Goal: Obtain resource: Obtain resource

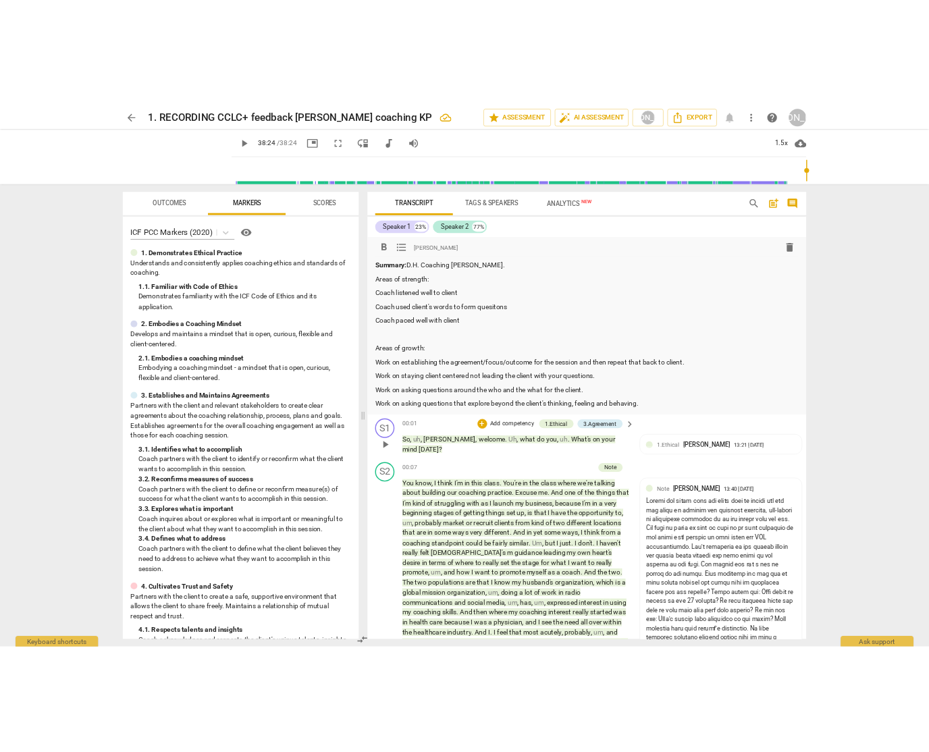
scroll to position [931, 0]
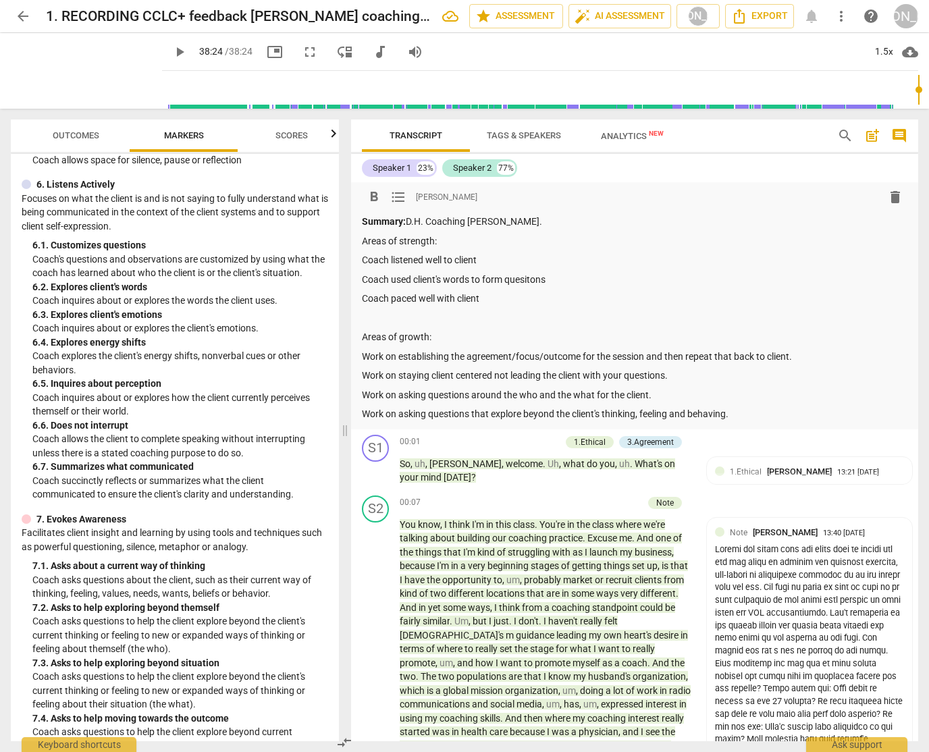
click at [84, 132] on span "Outcomes" at bounding box center [76, 135] width 47 height 10
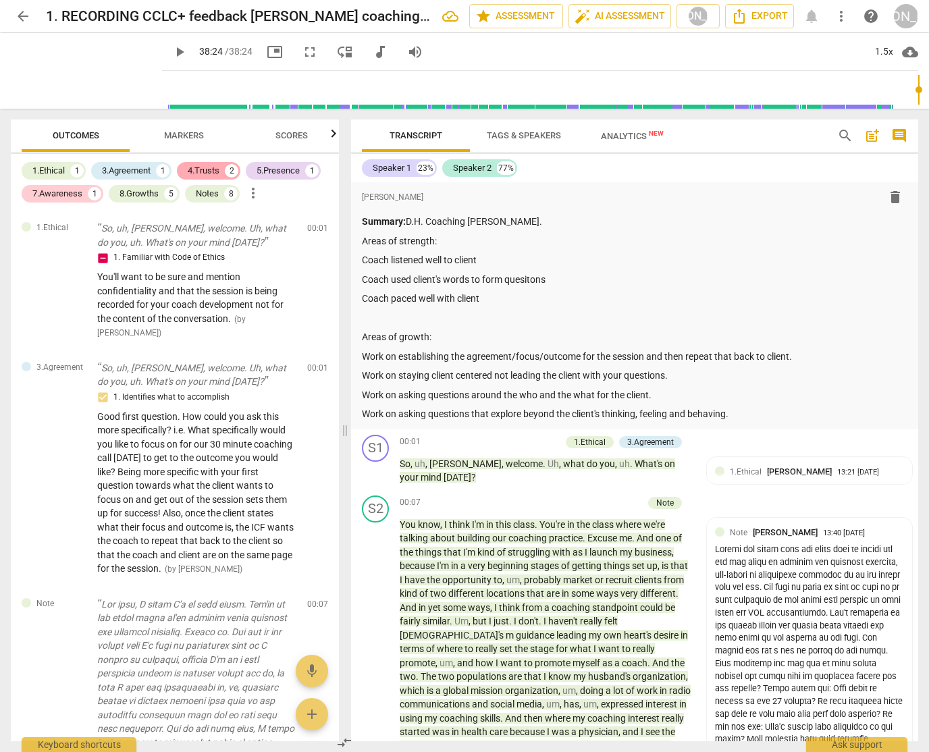
drag, startPoint x: 206, startPoint y: 165, endPoint x: 211, endPoint y: 173, distance: 8.8
click at [206, 165] on div "4.Trusts" at bounding box center [204, 171] width 32 height 14
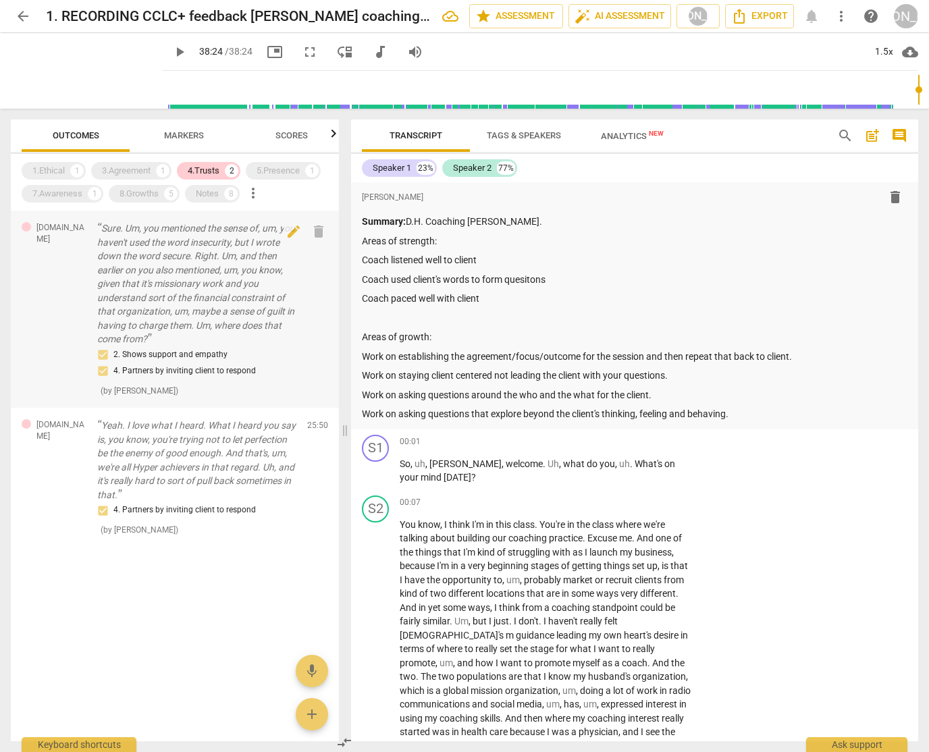
click at [173, 251] on p "Sure. Um, you mentioned the sense of, um, you haven't used the word insecurity,…" at bounding box center [196, 284] width 199 height 125
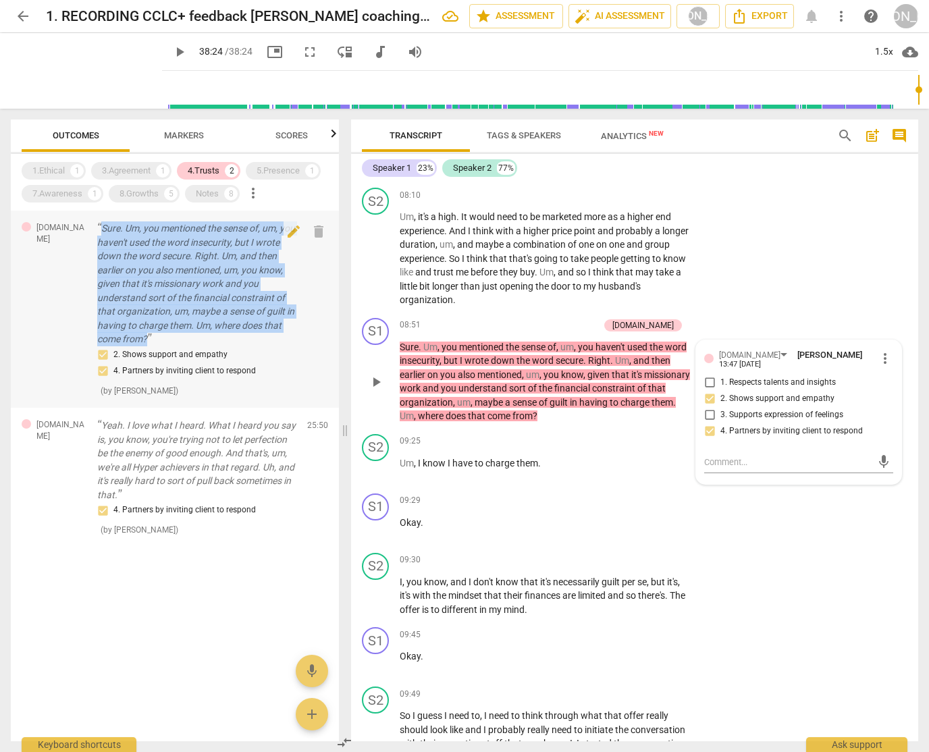
drag, startPoint x: 99, startPoint y: 226, endPoint x: 238, endPoint y: 337, distance: 178.8
click at [238, 337] on p "Sure. Um, you mentioned the sense of, um, you haven't used the word insecurity,…" at bounding box center [196, 284] width 199 height 125
copy p "Sure. Um, you mentioned the sense of, um, you haven't used the word insecurity,…"
click at [282, 170] on div "5.Presence" at bounding box center [278, 171] width 43 height 14
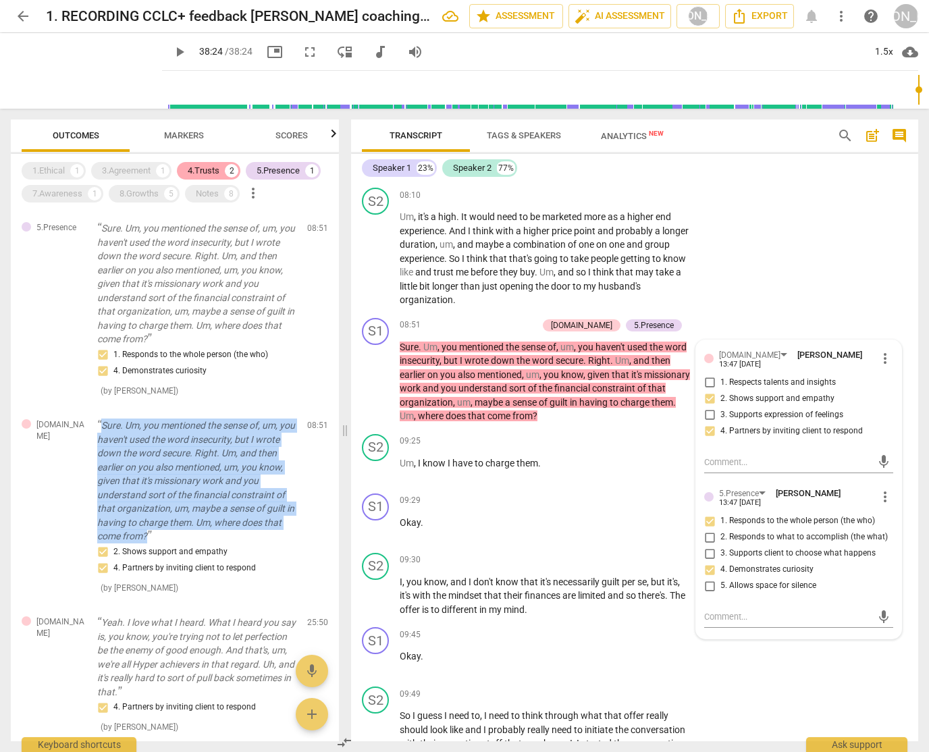
click at [217, 168] on div "4.Trusts" at bounding box center [204, 171] width 32 height 14
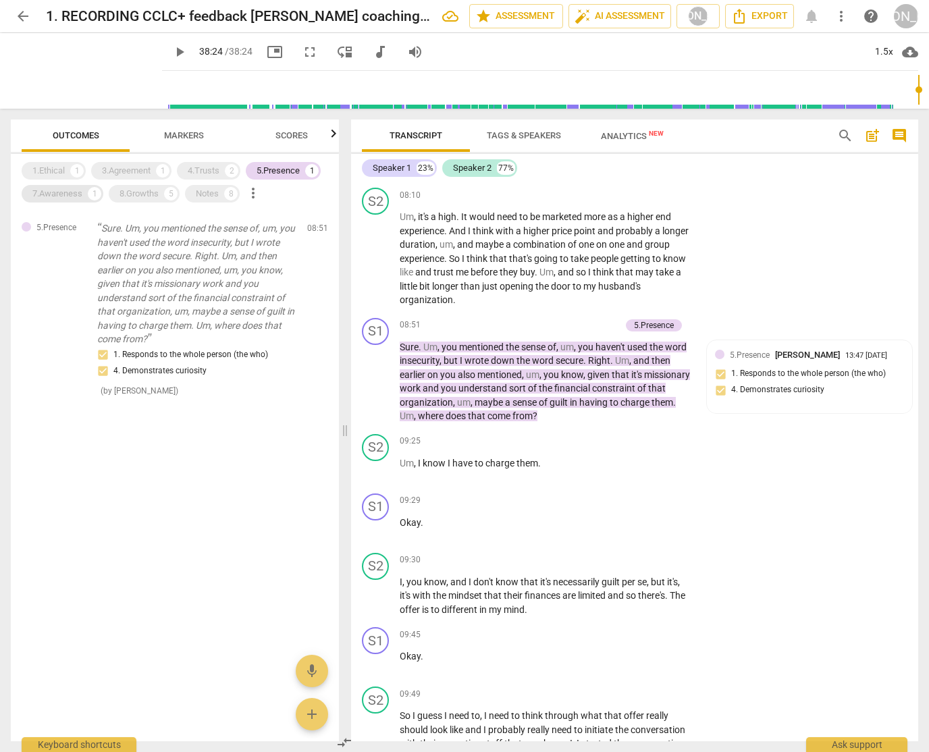
click at [68, 192] on div "7.Awareness" at bounding box center [57, 194] width 50 height 14
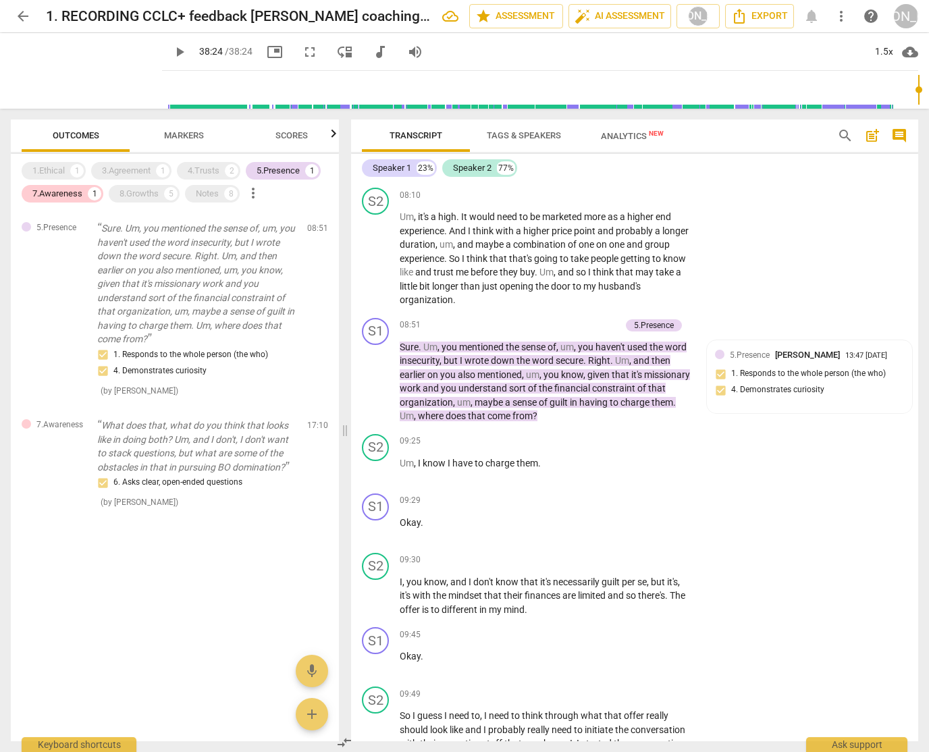
drag, startPoint x: 286, startPoint y: 169, endPoint x: 288, endPoint y: 190, distance: 21.7
click at [286, 170] on div "5.Presence" at bounding box center [278, 171] width 43 height 14
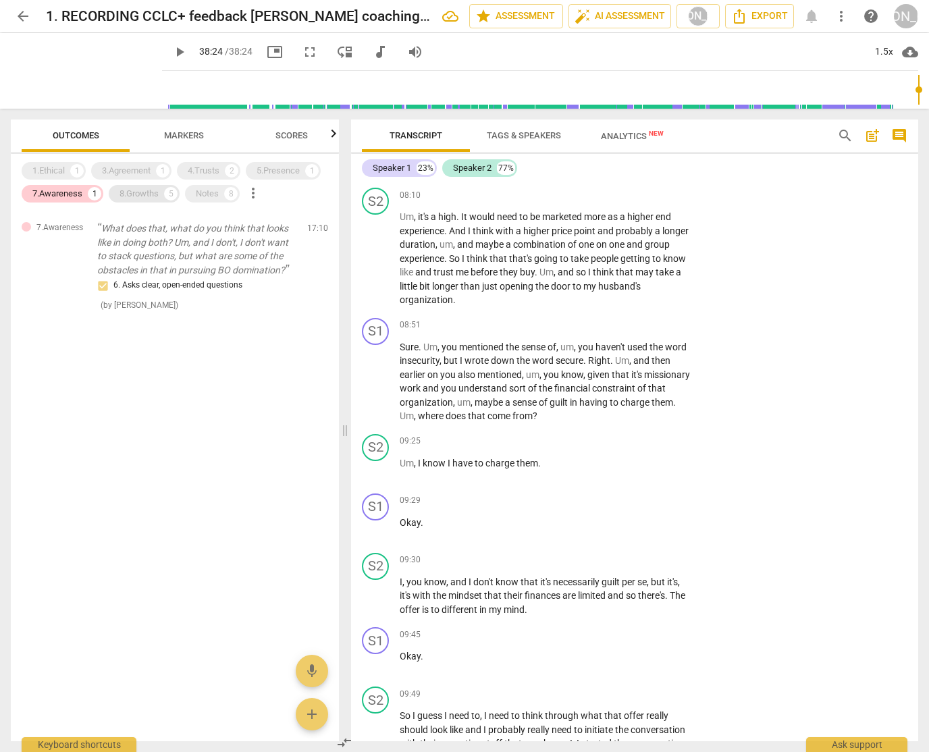
click at [145, 191] on div "8.Growths" at bounding box center [139, 194] width 39 height 14
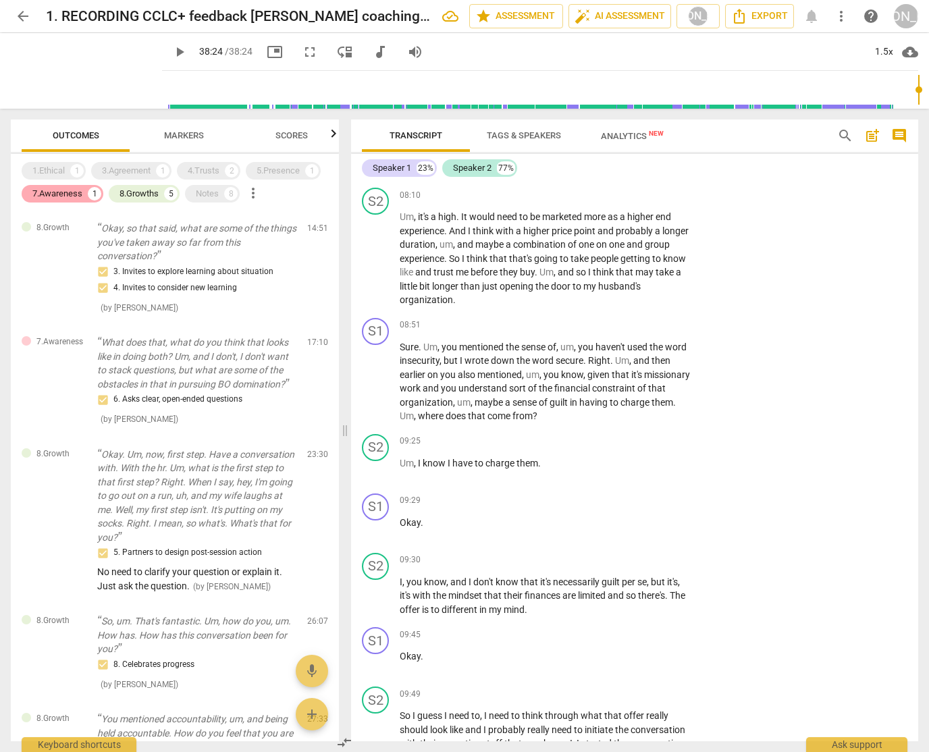
click at [64, 194] on div "7.Awareness" at bounding box center [57, 194] width 50 height 14
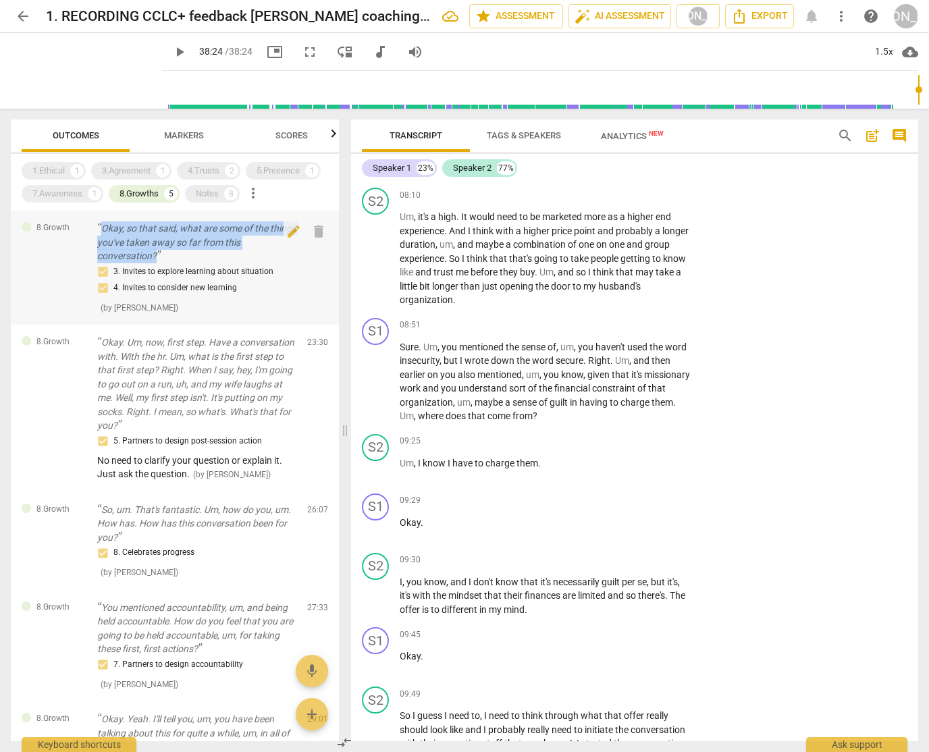
drag, startPoint x: 103, startPoint y: 224, endPoint x: 183, endPoint y: 257, distance: 86.9
click at [183, 257] on p "Okay, so that said, what are some of the things you've taken away so far from t…" at bounding box center [196, 243] width 199 height 42
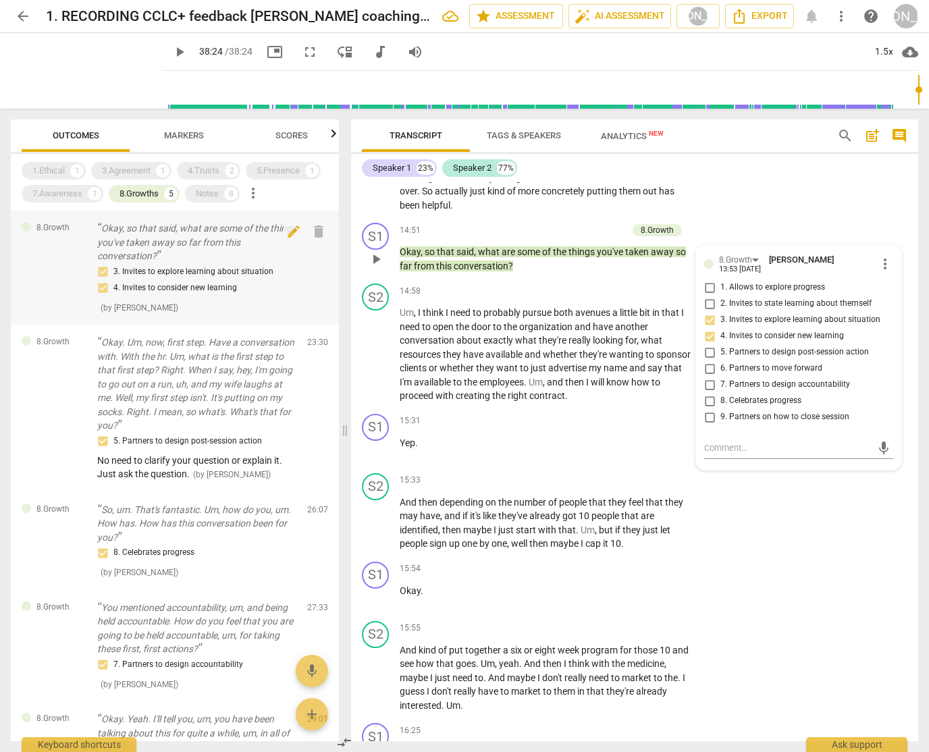
click at [167, 246] on p "Okay, so that said, what are some of the things you've taken away so far from t…" at bounding box center [196, 243] width 199 height 42
drag, startPoint x: 99, startPoint y: 223, endPoint x: 173, endPoint y: 257, distance: 81.0
click at [173, 256] on p "Okay, so that said, what are some of the things you've taken away so far from t…" at bounding box center [196, 243] width 199 height 42
copy p "Okay, so that said, what are some of the things you've taken away so far from t…"
click at [128, 167] on div "3.Agreement" at bounding box center [126, 171] width 49 height 14
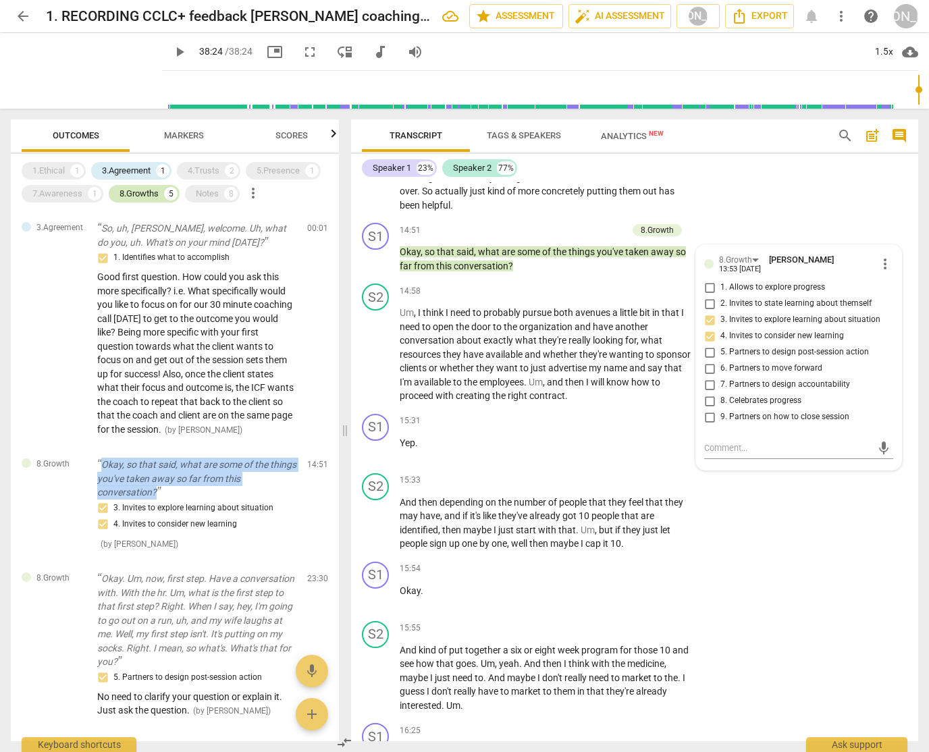
click at [135, 194] on div "8.Growths" at bounding box center [139, 194] width 39 height 14
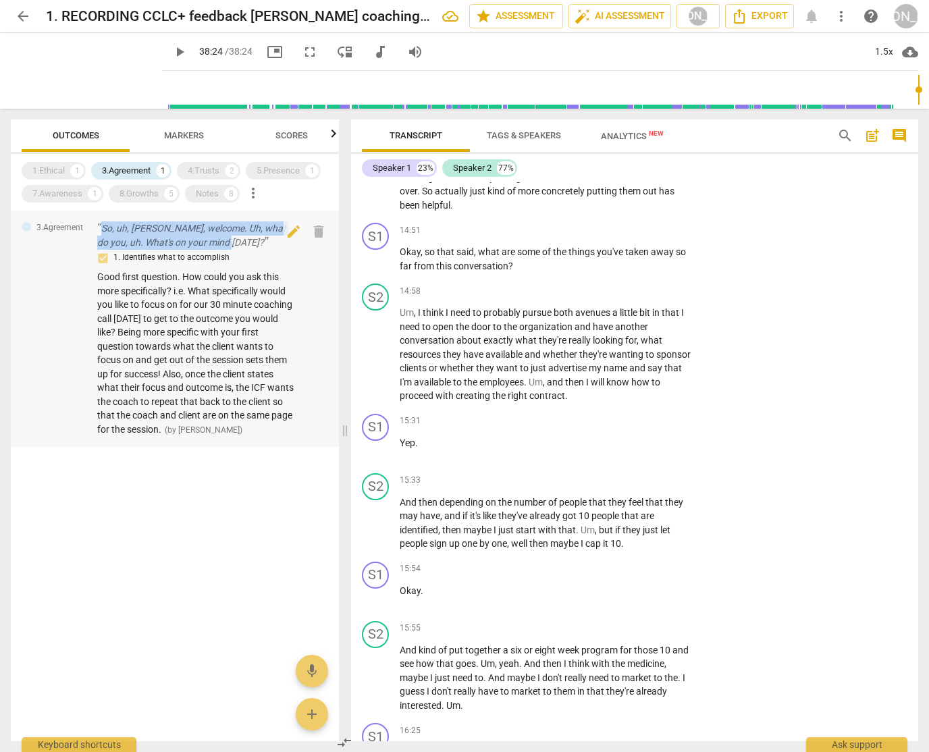
drag, startPoint x: 101, startPoint y: 224, endPoint x: 219, endPoint y: 240, distance: 118.7
click at [219, 240] on p "So, uh, [PERSON_NAME], welcome. Uh, what do you, uh. What's on your mind [DATE]?" at bounding box center [196, 236] width 199 height 28
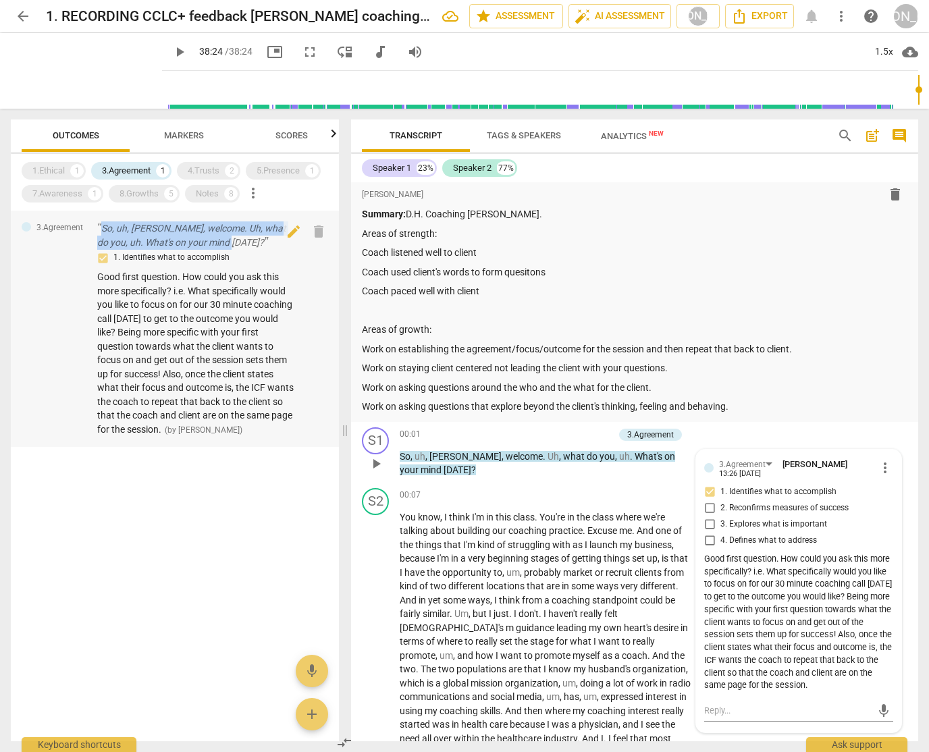
scroll to position [0, 0]
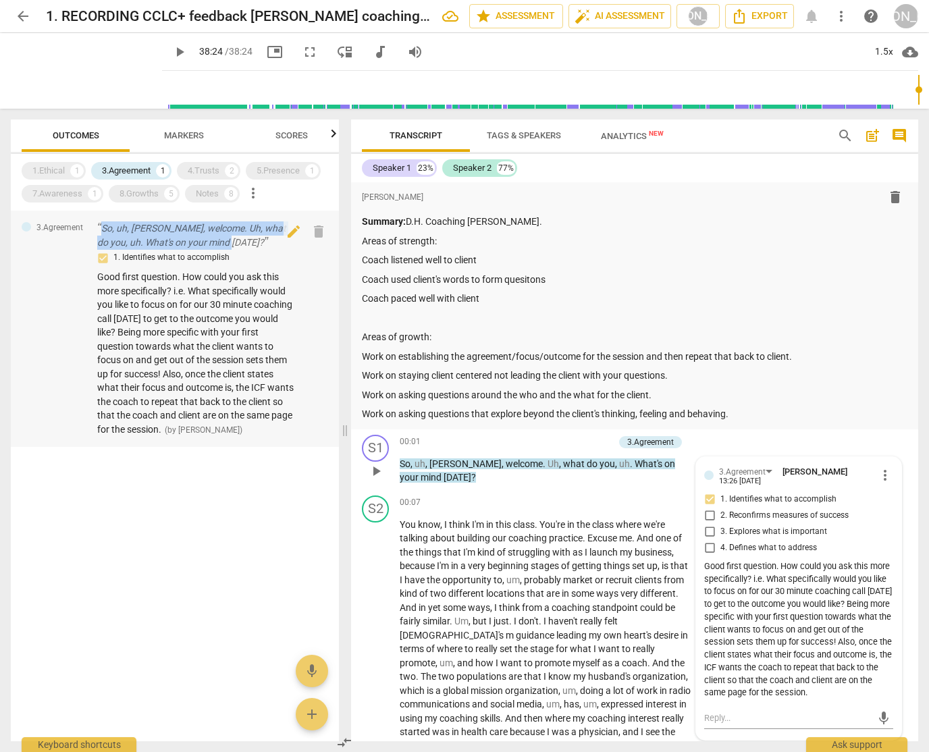
copy p "So, uh, [PERSON_NAME], welcome. Uh, what do you, uh. What's on your mind [DATE]?"
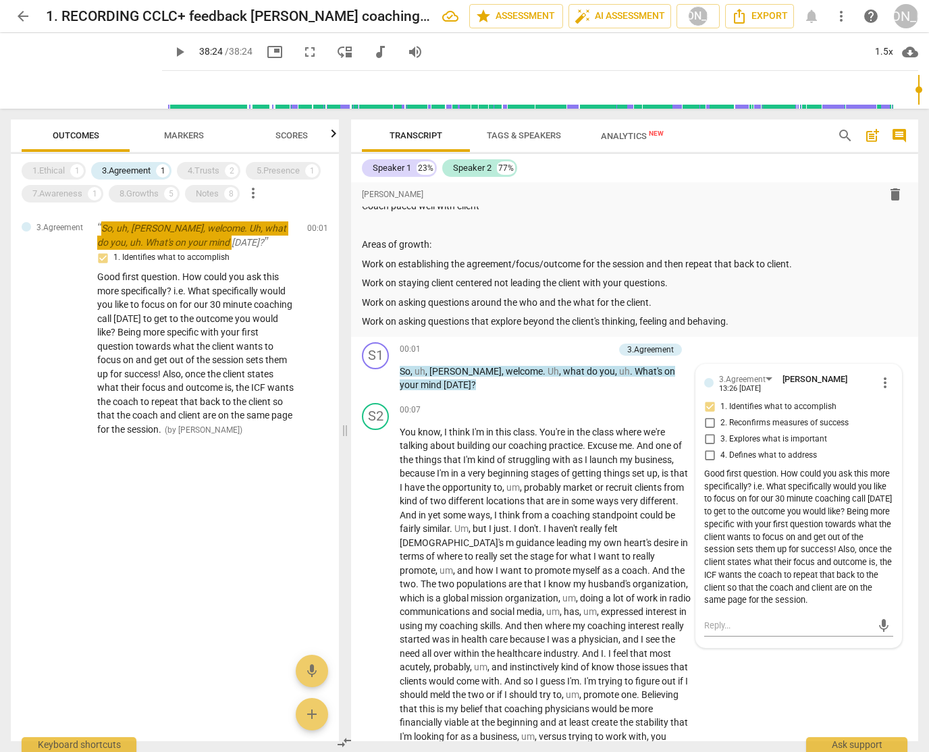
scroll to position [105, 0]
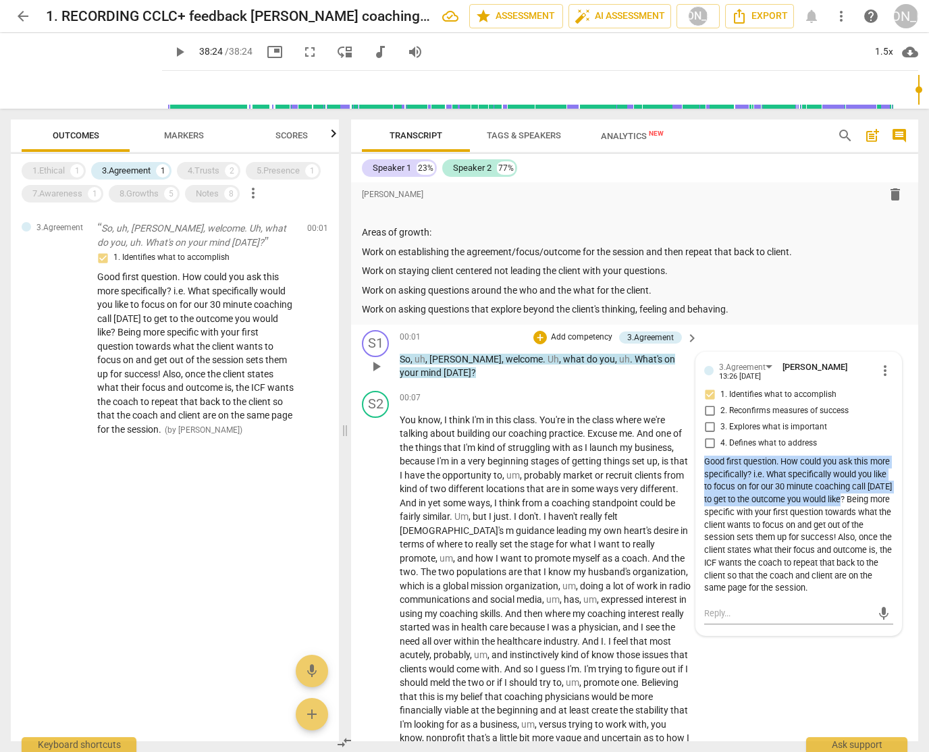
drag, startPoint x: 702, startPoint y: 463, endPoint x: 890, endPoint y: 498, distance: 191.0
click at [890, 498] on div "3.Agreement [PERSON_NAME] 13:26 [DATE] more_vert 1. Identifies what to accompli…" at bounding box center [798, 495] width 205 height 284
copy div "Good first question. How could you ask this more specifically? i.e. What specif…"
click at [178, 134] on span "Markers" at bounding box center [184, 135] width 40 height 10
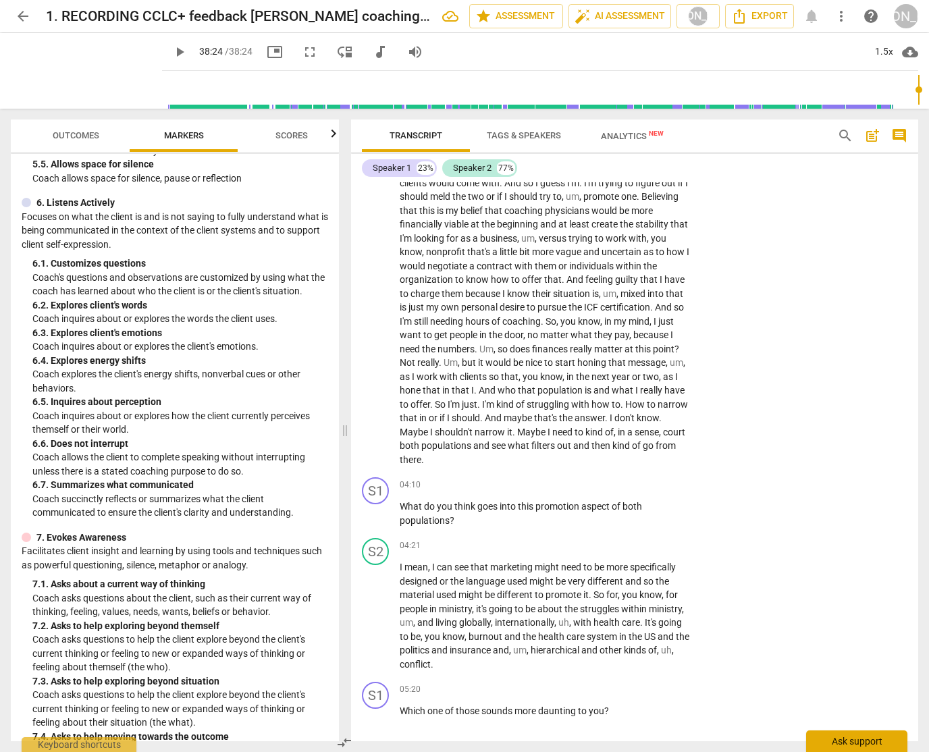
scroll to position [471, 0]
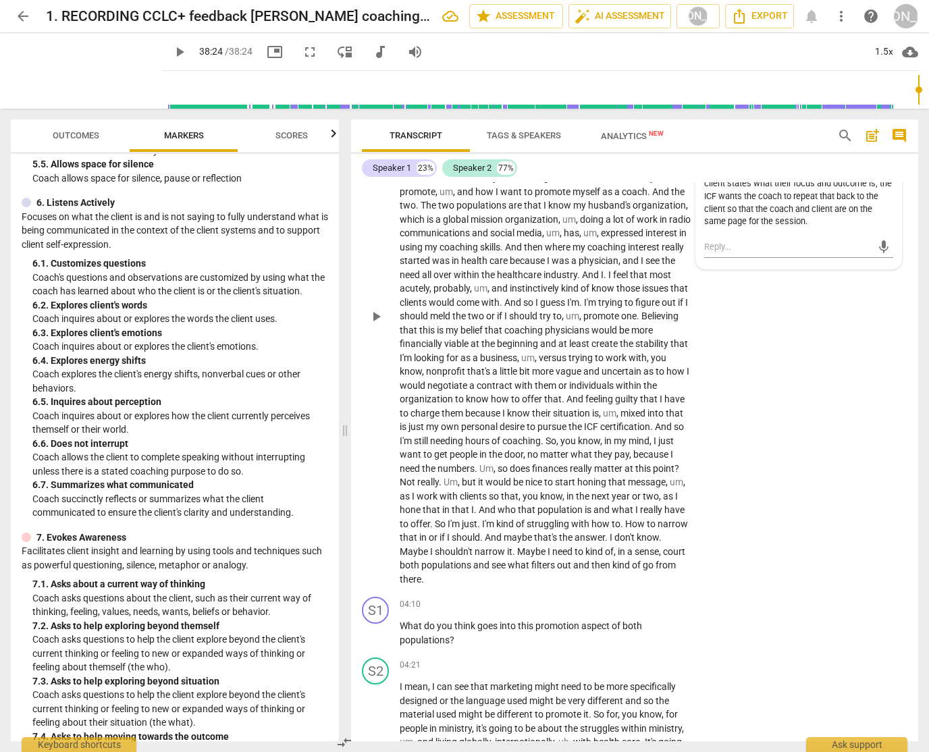
click at [714, 462] on div "S2 play_arrow pause 00:07 + Add competency keyboard_arrow_right You know , I th…" at bounding box center [634, 305] width 567 height 573
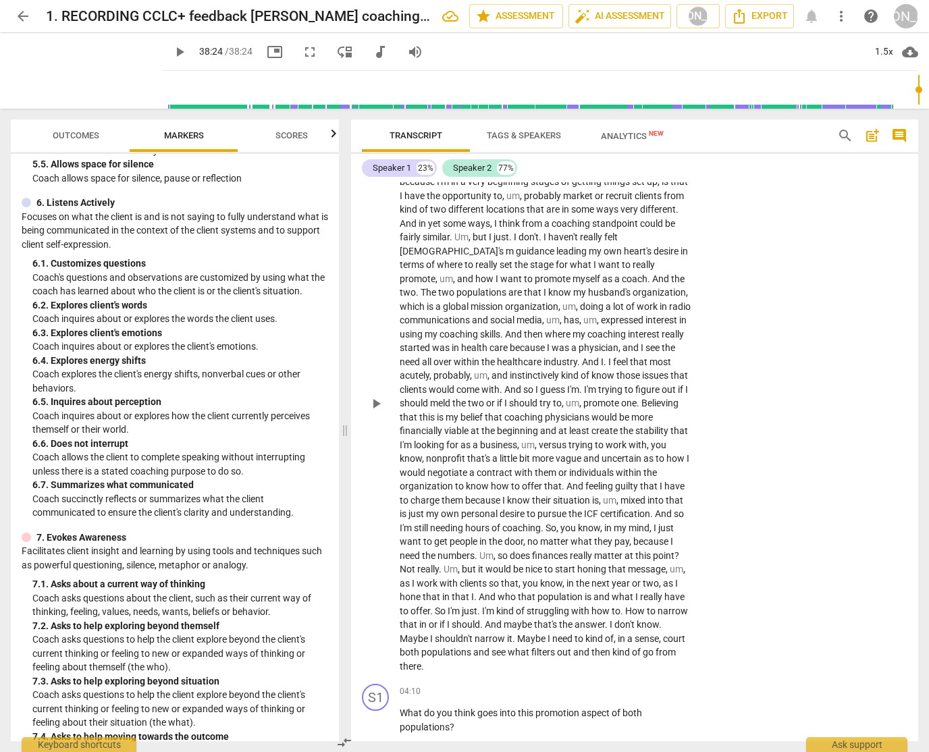
click at [603, 453] on p "You know , I think I'm in this class . You're in the class where we're talking …" at bounding box center [546, 404] width 292 height 540
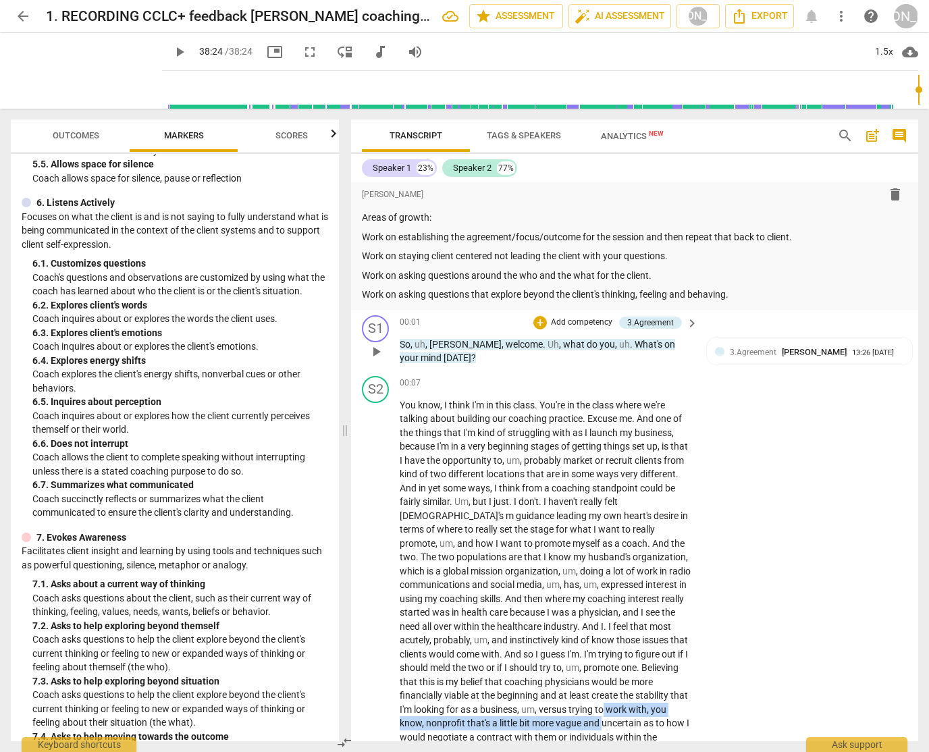
scroll to position [0, 0]
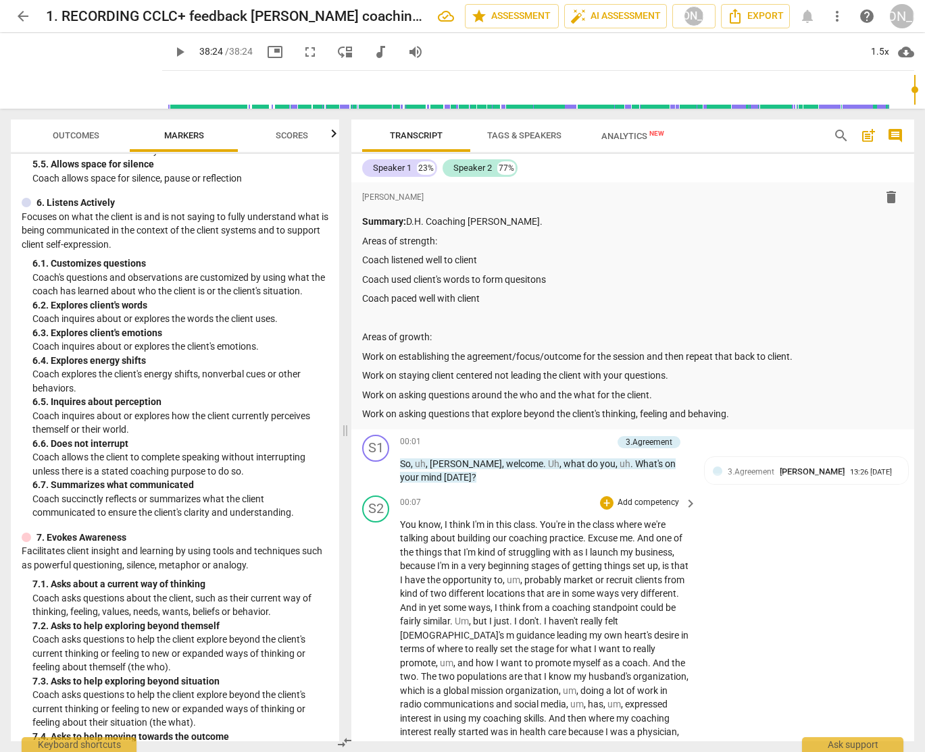
click at [432, 542] on span "about" at bounding box center [443, 538] width 27 height 11
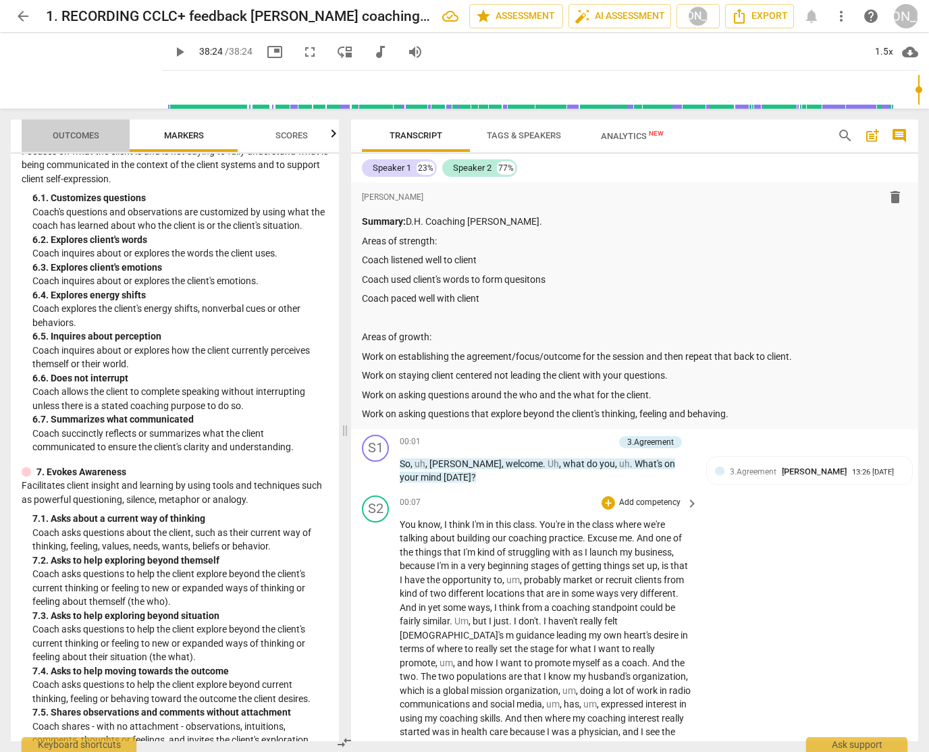
click at [68, 134] on span "Outcomes" at bounding box center [76, 135] width 47 height 10
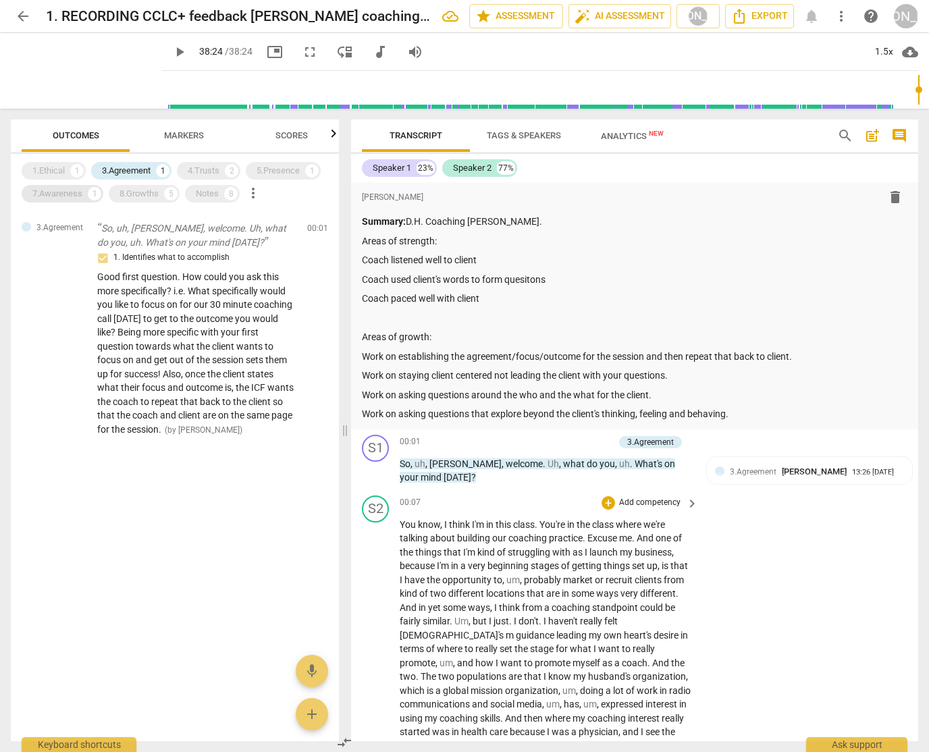
click at [75, 190] on div "7.Awareness" at bounding box center [57, 194] width 50 height 14
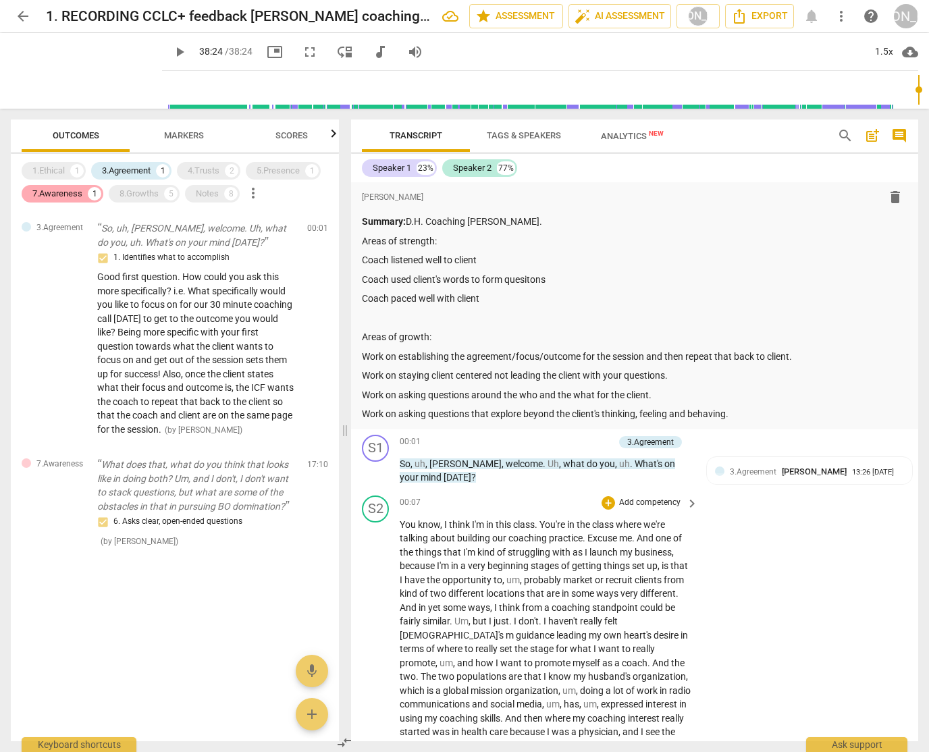
click at [75, 191] on div "7.Awareness" at bounding box center [57, 194] width 50 height 14
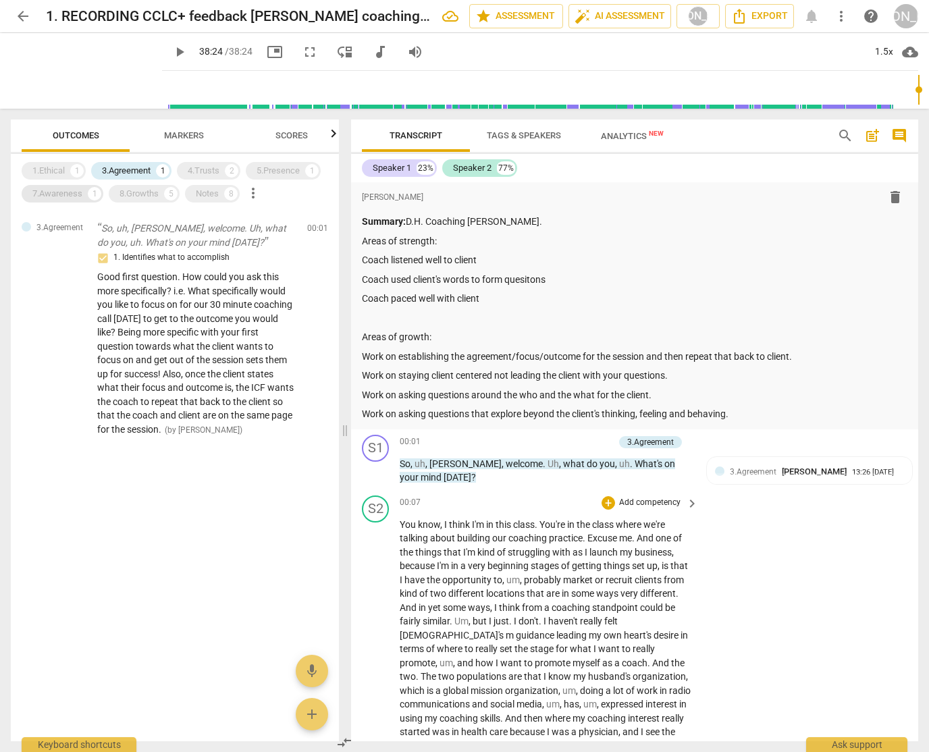
click at [74, 191] on div "7.Awareness" at bounding box center [57, 194] width 50 height 14
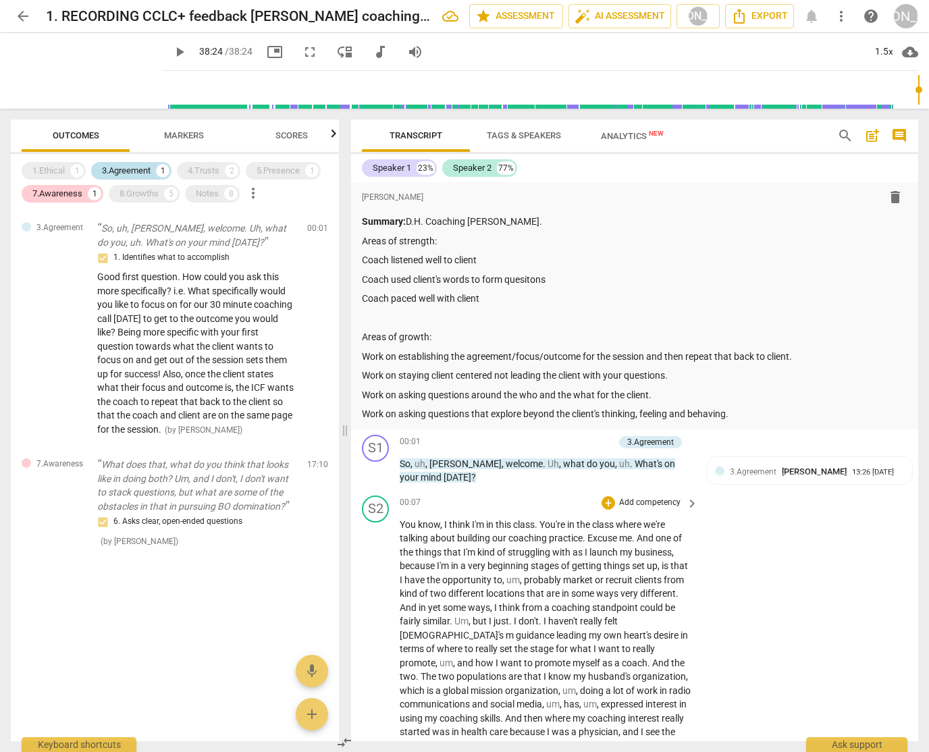
click at [134, 167] on div "3.Agreement" at bounding box center [126, 171] width 49 height 14
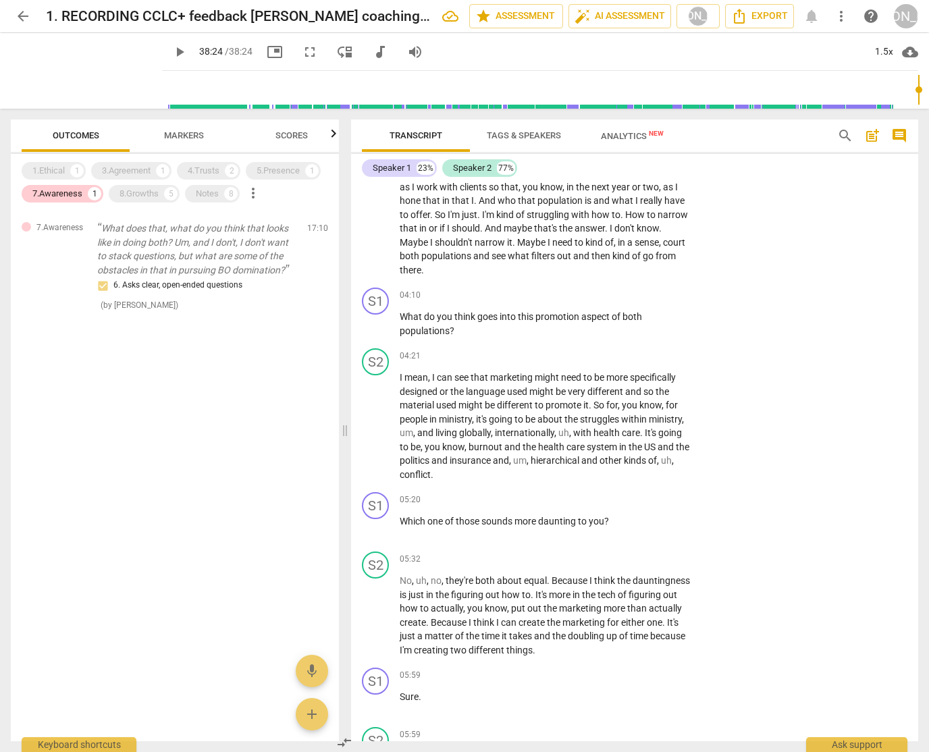
scroll to position [785, 0]
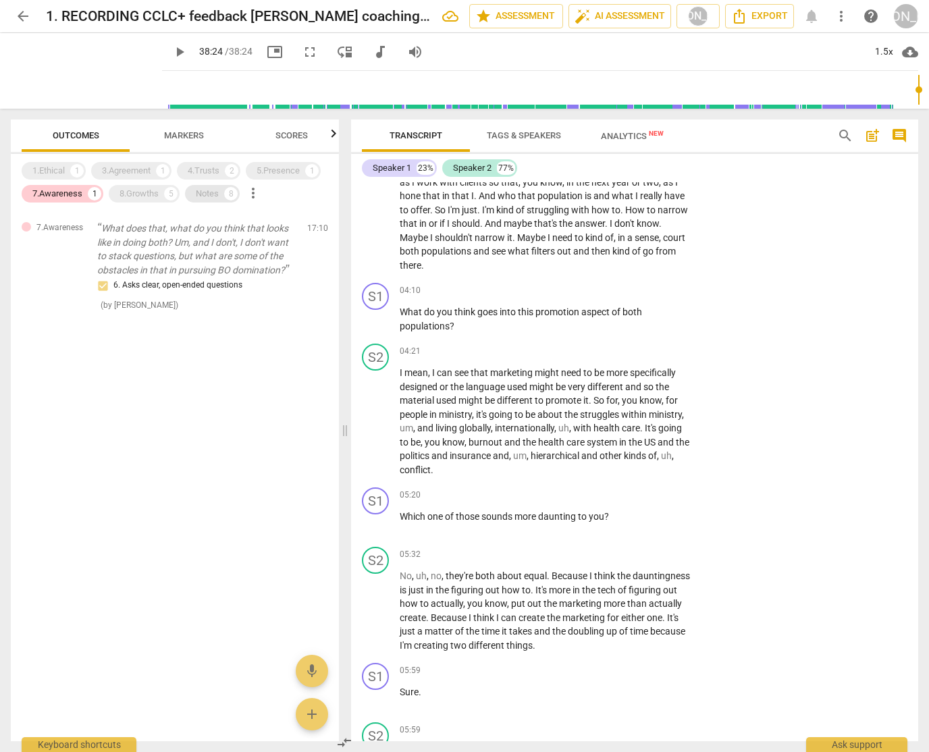
click at [209, 189] on div "Notes" at bounding box center [207, 194] width 23 height 14
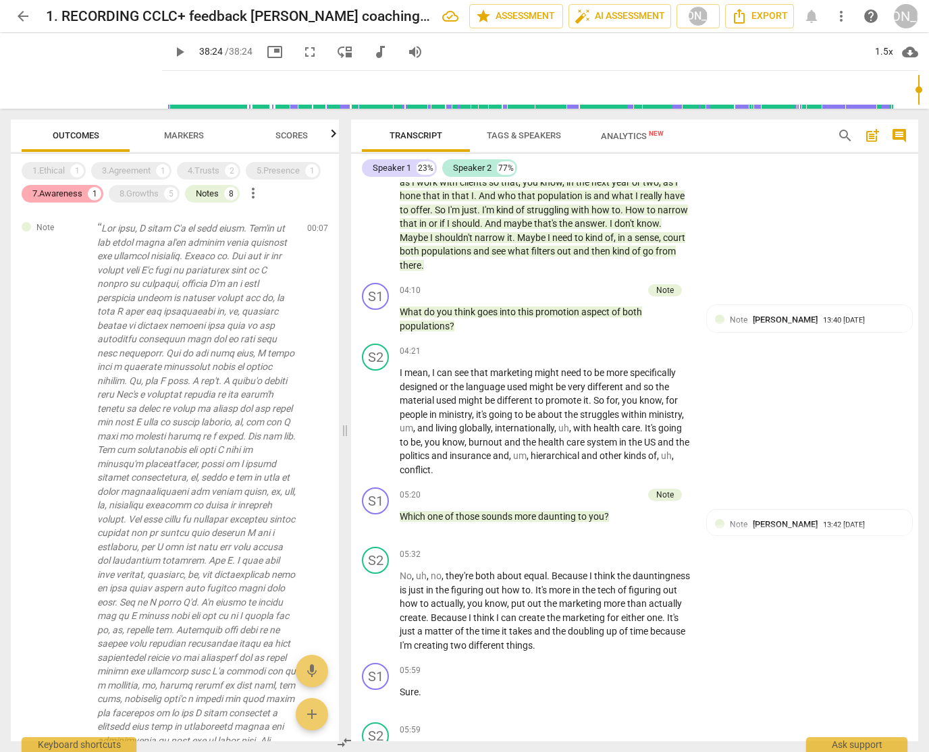
click at [74, 193] on div "7.Awareness" at bounding box center [57, 194] width 50 height 14
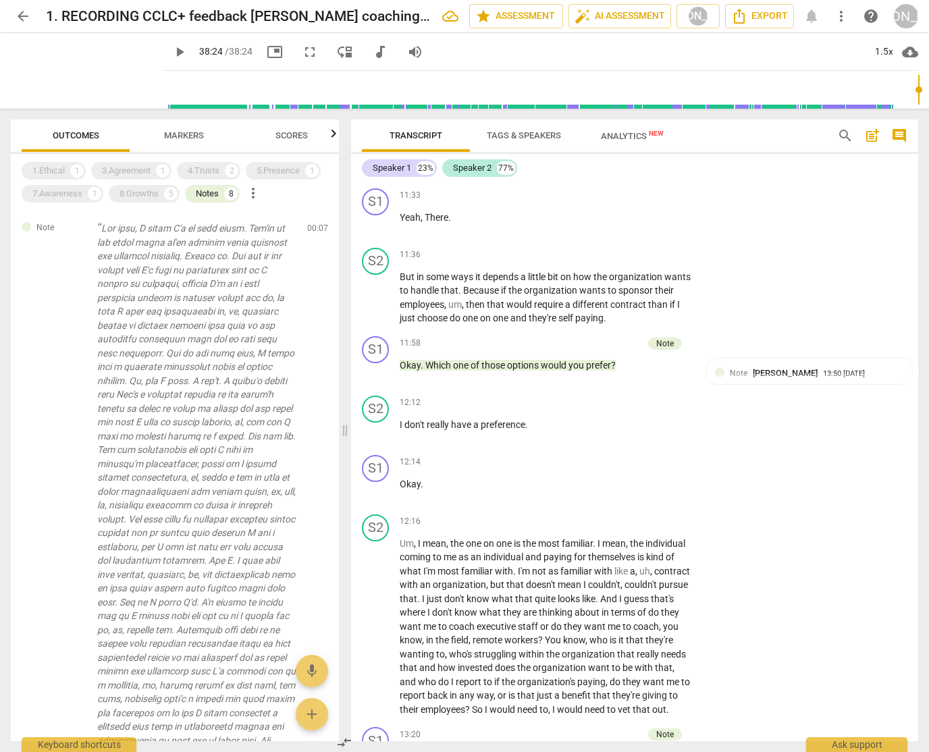
scroll to position [2856, 0]
click at [53, 193] on div "7.Awareness" at bounding box center [57, 194] width 50 height 14
click at [201, 190] on div "Notes" at bounding box center [207, 194] width 23 height 14
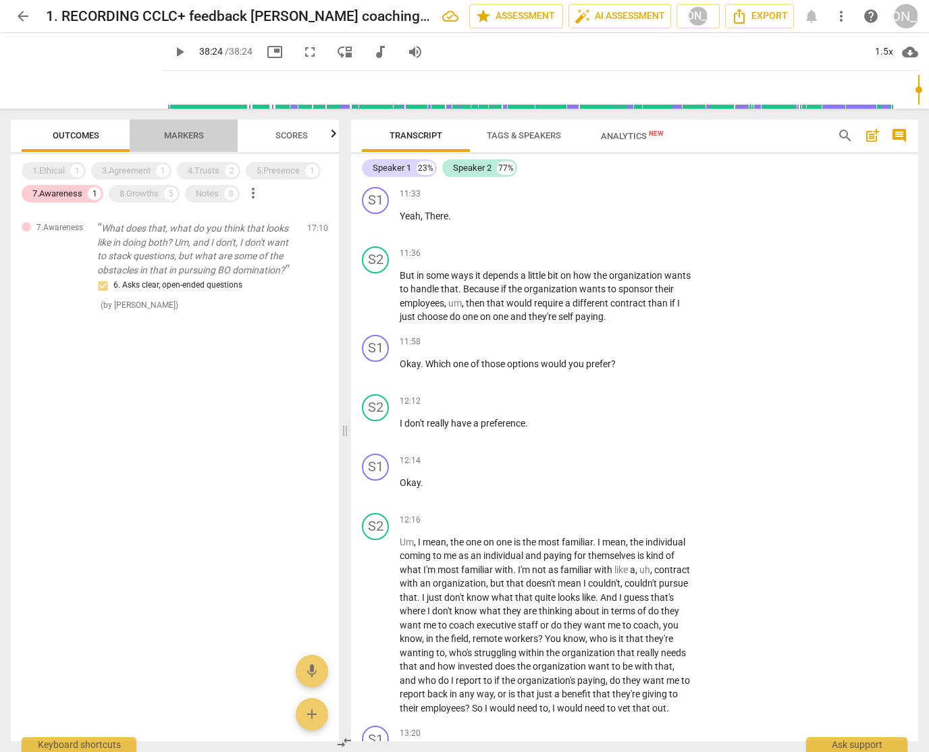
click at [179, 132] on span "Markers" at bounding box center [184, 135] width 40 height 10
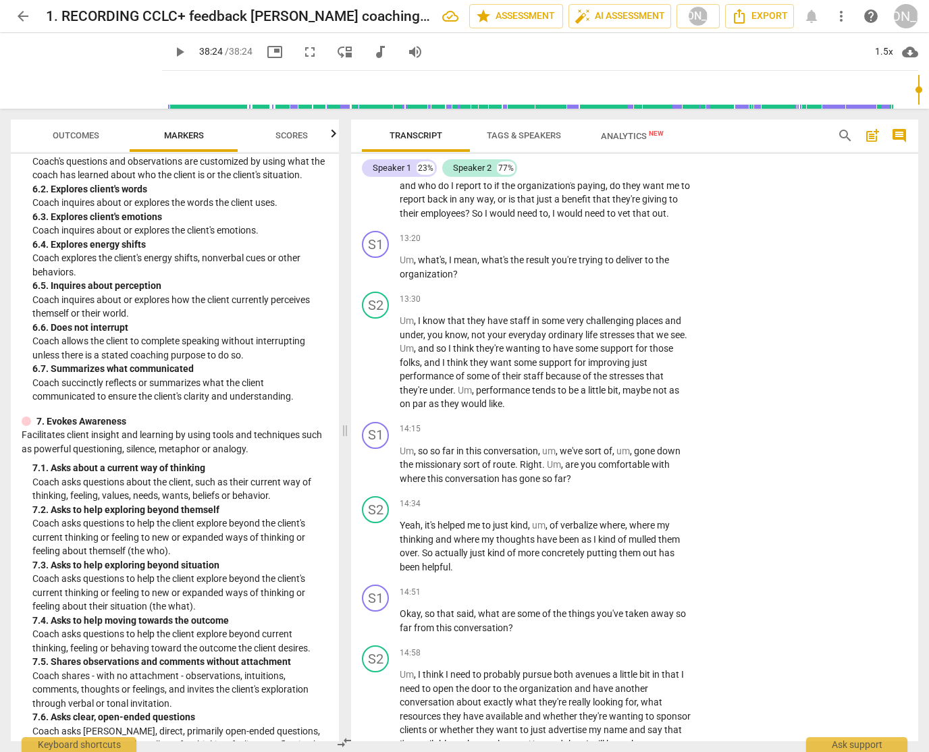
scroll to position [3354, 0]
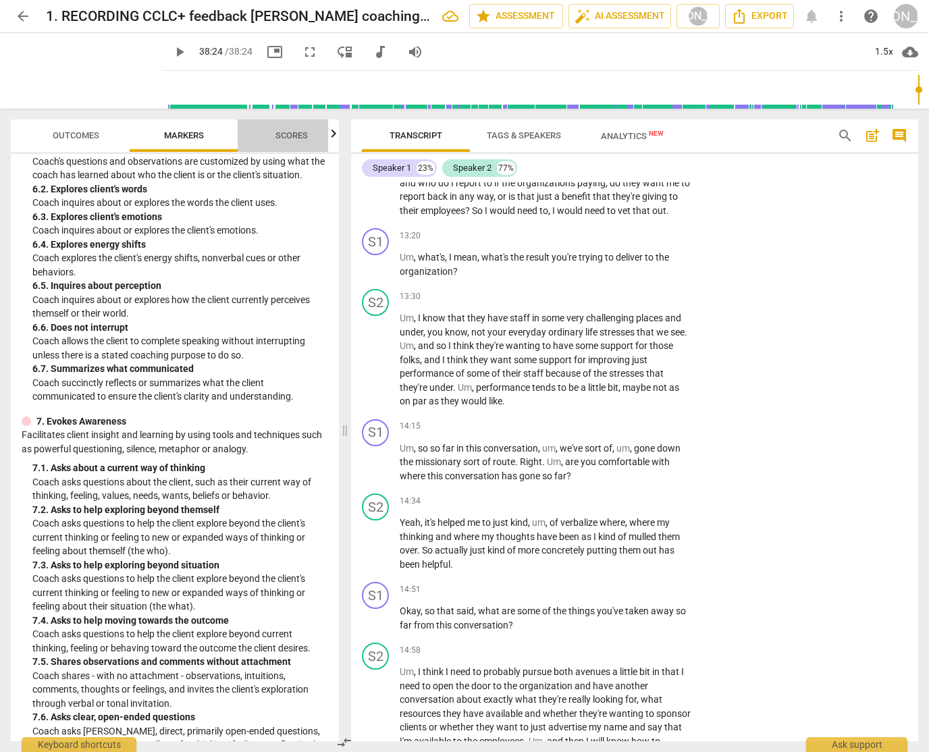
click at [292, 134] on span "Scores" at bounding box center [292, 135] width 32 height 10
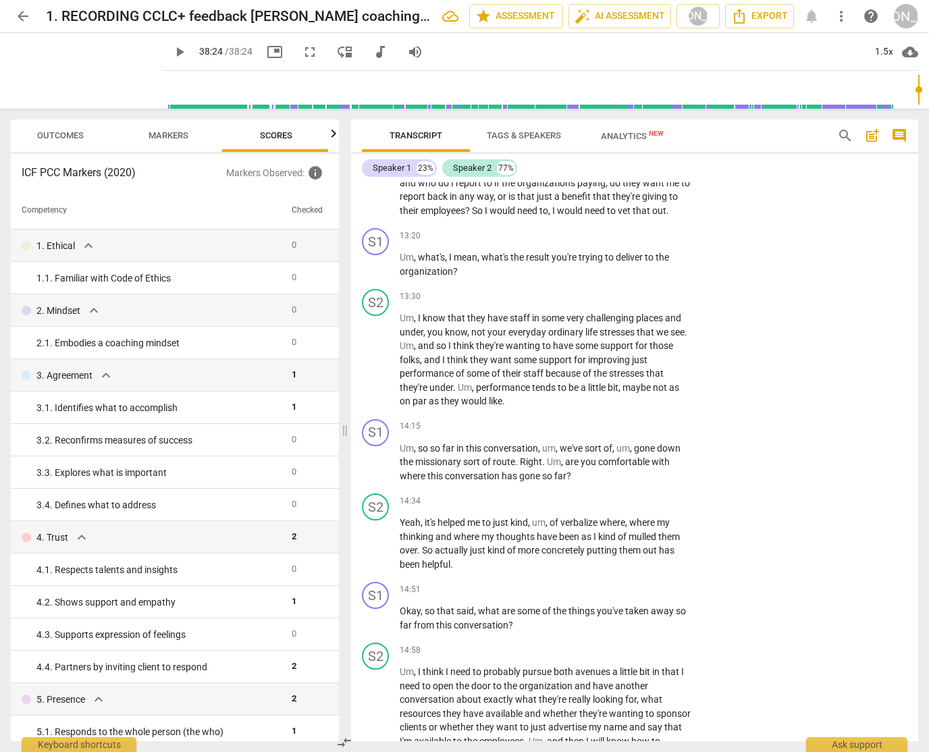
scroll to position [0, 18]
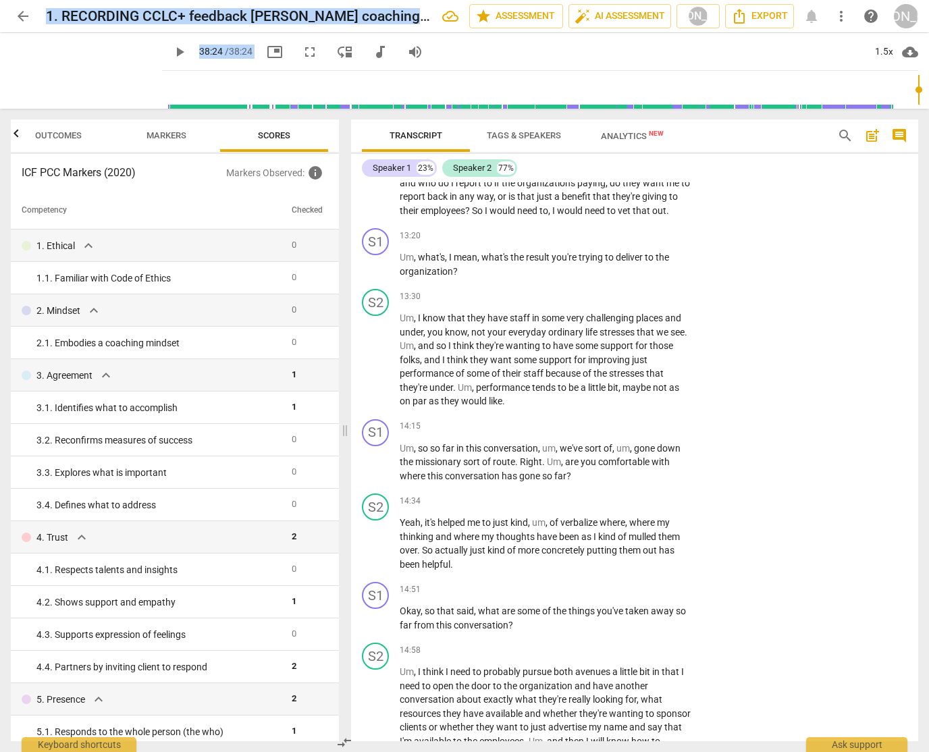
drag, startPoint x: 21, startPoint y: 170, endPoint x: 294, endPoint y: 763, distance: 653.0
click at [294, 0] on html "arrow_back 1. RECORDING CCLC+ feedback [PERSON_NAME] coaching KP edit star Asse…" at bounding box center [464, 0] width 929 height 0
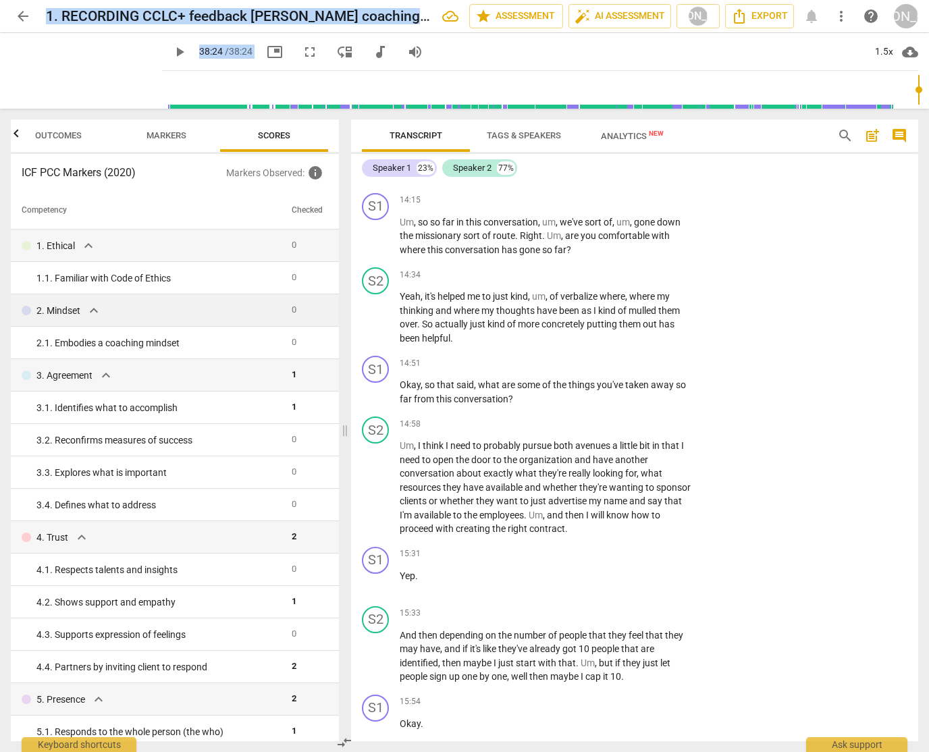
scroll to position [3583, 0]
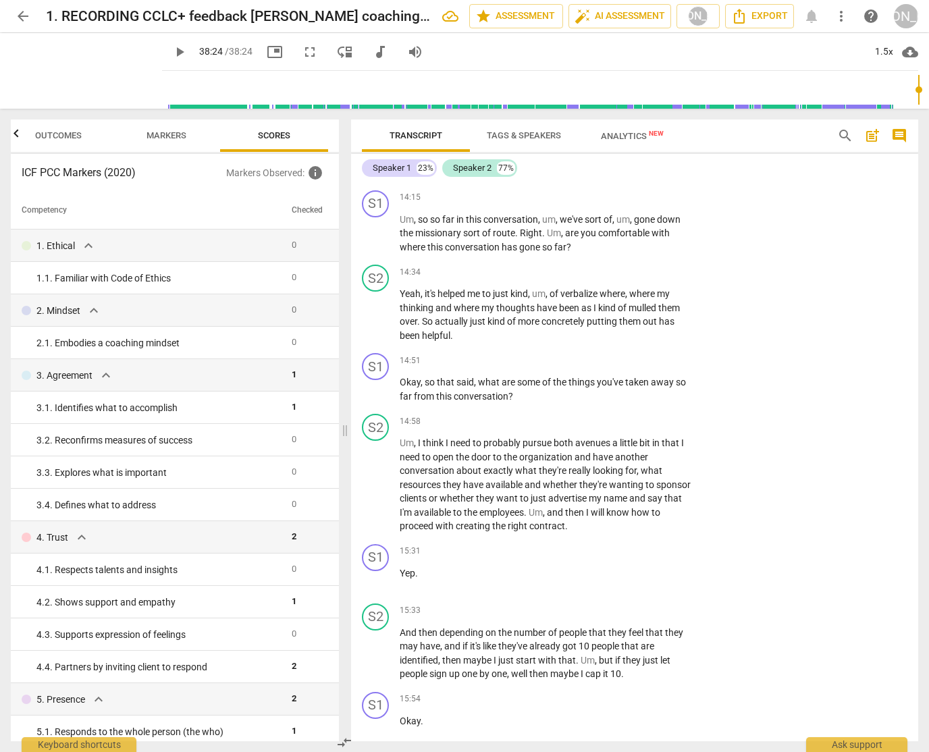
click at [21, 209] on th "Competency" at bounding box center [149, 211] width 276 height 38
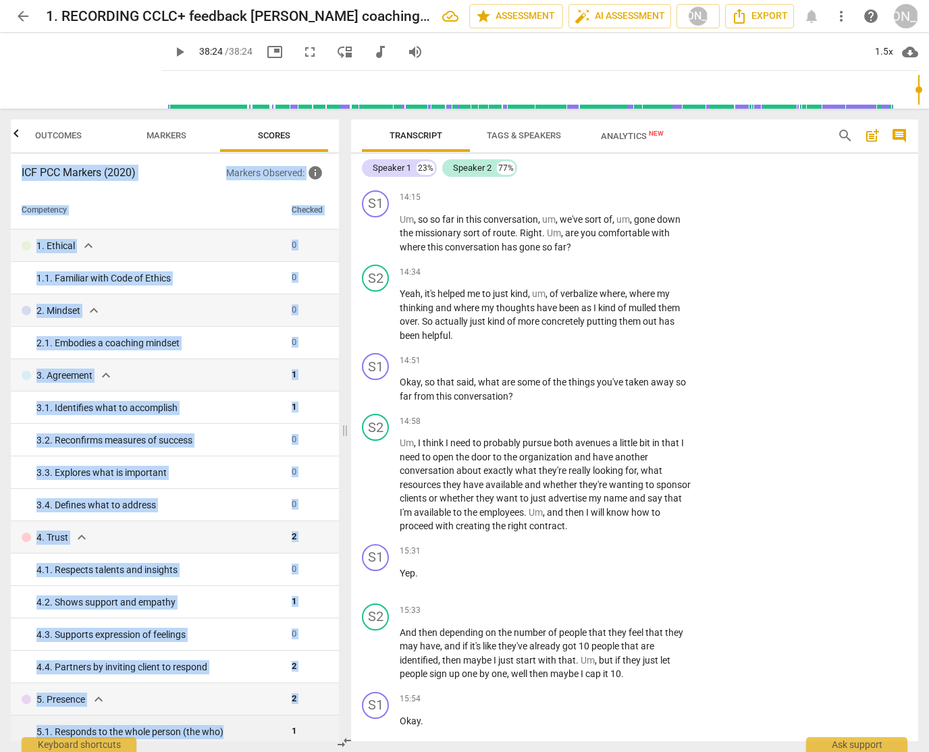
drag, startPoint x: 21, startPoint y: 170, endPoint x: 309, endPoint y: 723, distance: 624.4
click at [309, 723] on div "ICF PCC Markers (2020) Markers Observed : info Competency Checked 1. Ethical ex…" at bounding box center [175, 448] width 328 height 588
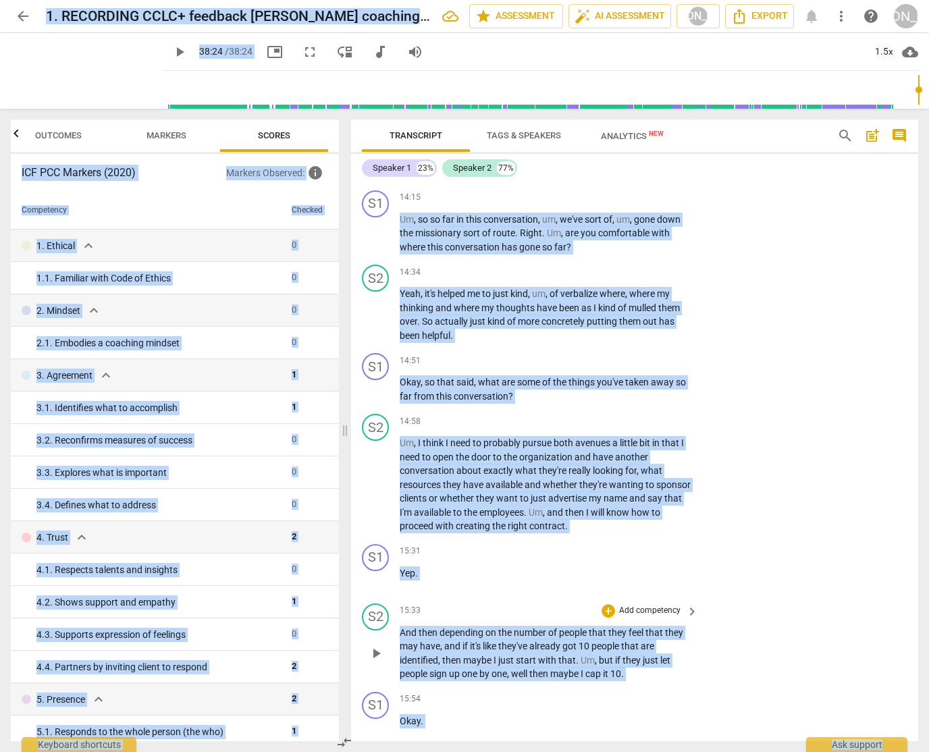
click at [623, 619] on div "+ Add competency keyboard_arrow_right" at bounding box center [649, 611] width 101 height 15
click at [717, 445] on div "S2 play_arrow pause 14:58 + Add competency keyboard_arrow_right Um , I think I …" at bounding box center [634, 474] width 567 height 130
drag, startPoint x: 801, startPoint y: 398, endPoint x: 776, endPoint y: 404, distance: 25.6
click at [800, 398] on div "S1 play_arrow pause 14:51 + Add competency keyboard_arrow_right Okay , so that …" at bounding box center [634, 378] width 567 height 61
click at [493, 42] on div "play_arrow 38:24 / 38:24 picture_in_picture fullscreen move_down audiotrack vol…" at bounding box center [540, 52] width 756 height 38
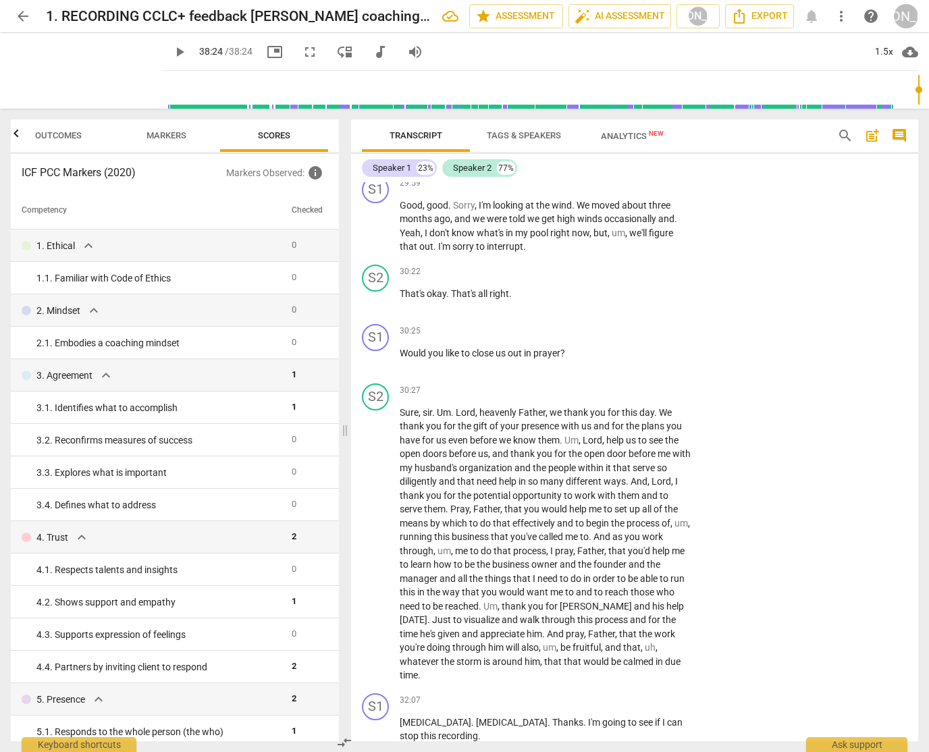
scroll to position [9132, 0]
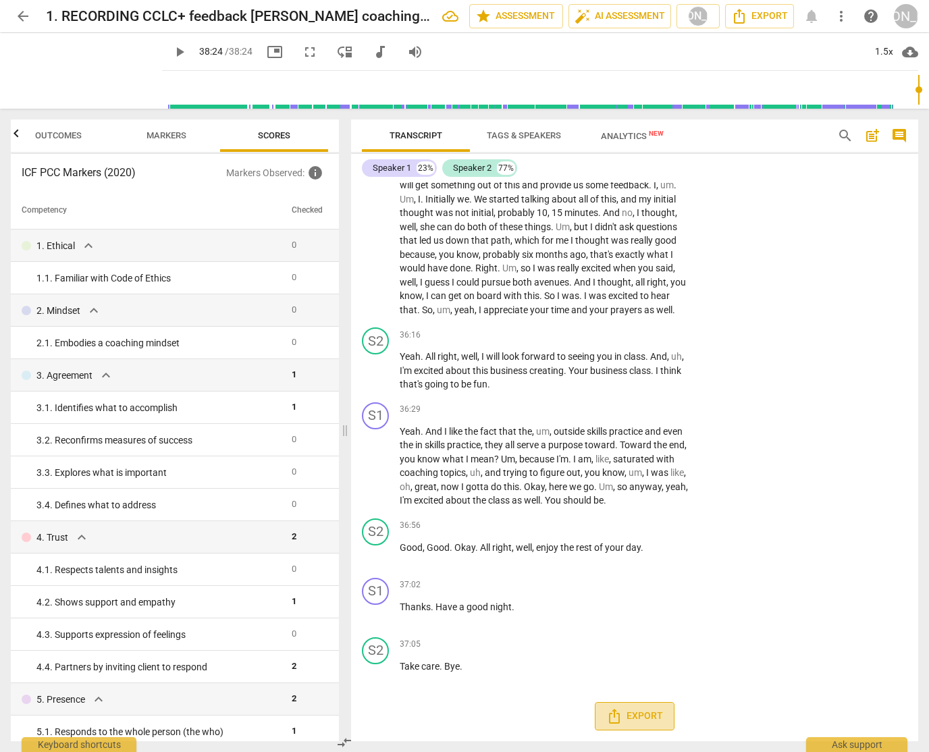
click at [634, 713] on span "Export" at bounding box center [634, 716] width 57 height 16
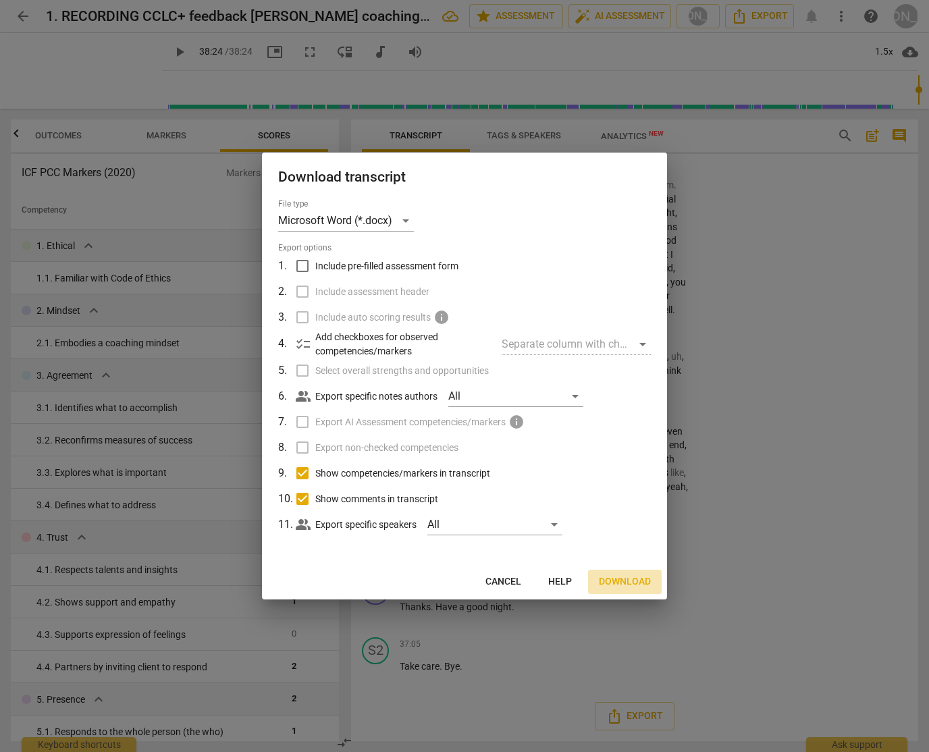
click at [620, 582] on span "Download" at bounding box center [625, 582] width 52 height 14
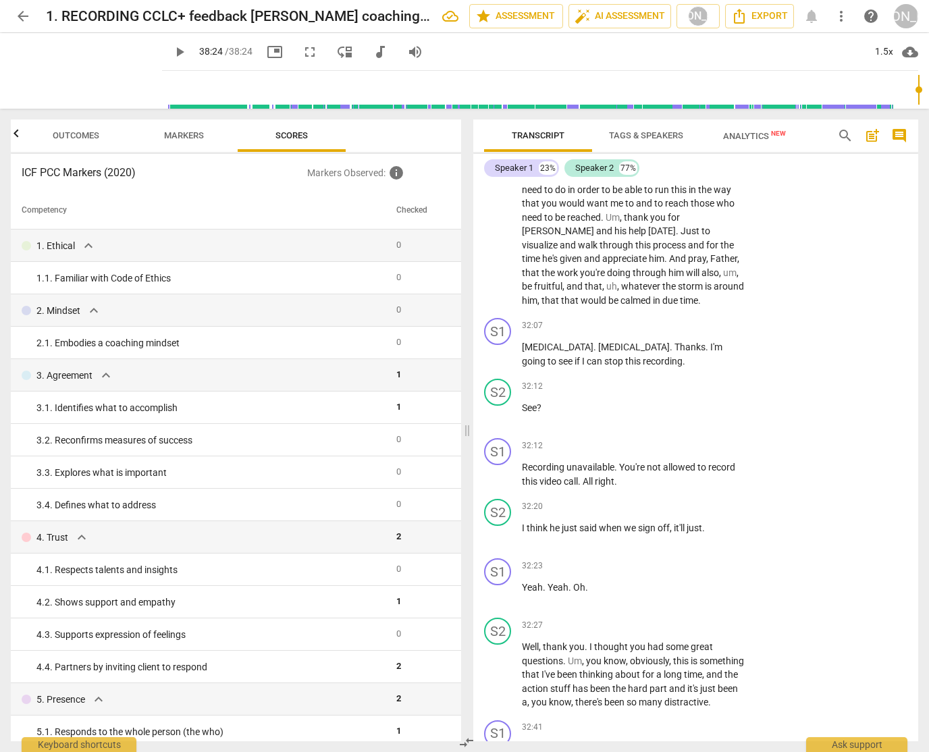
scroll to position [0, 0]
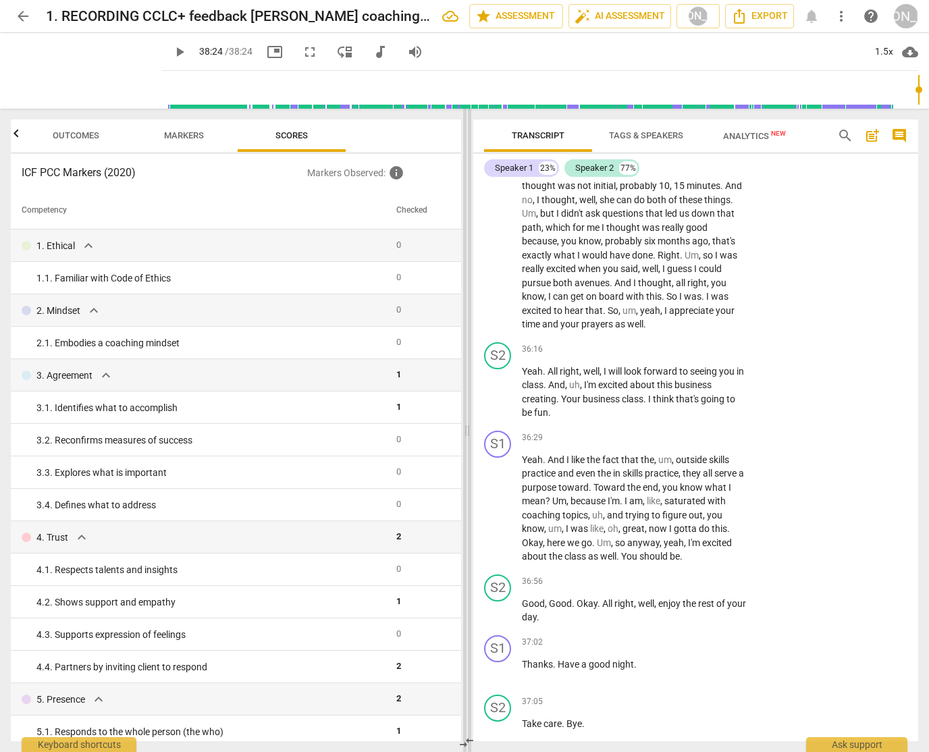
drag, startPoint x: 346, startPoint y: 430, endPoint x: 490, endPoint y: 432, distance: 143.9
click at [471, 432] on span at bounding box center [467, 431] width 8 height 644
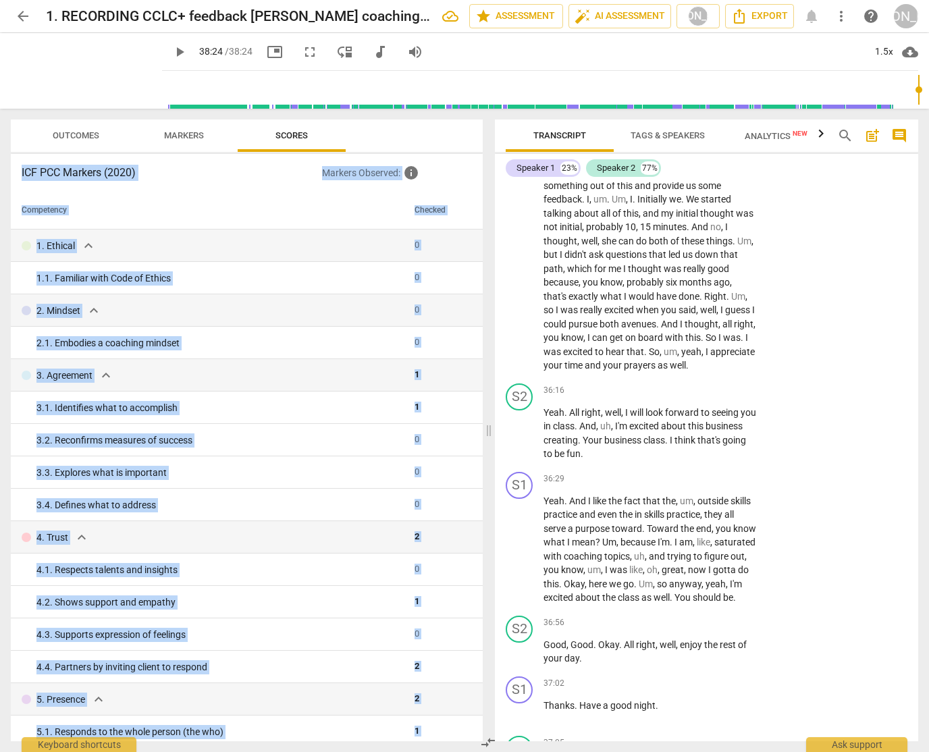
drag, startPoint x: 217, startPoint y: 726, endPoint x: 70, endPoint y: 145, distance: 600.0
click at [70, 145] on div "Outcomes Markers Scores ICF PCC Markers (2020) Markers Observed : info Competen…" at bounding box center [247, 431] width 472 height 622
copy div "ICF PCC Markers (2020) Markers Observed : info Competency Checked 1. Ethical ex…"
click at [86, 135] on span "Outcomes" at bounding box center [76, 135] width 47 height 10
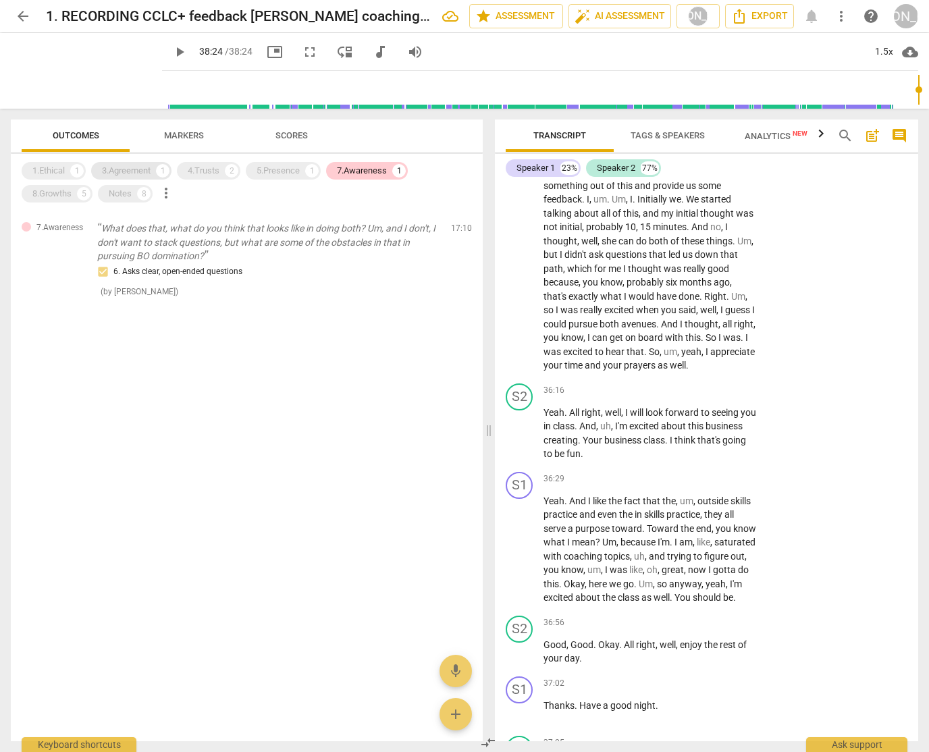
click at [115, 167] on div "3.Agreement" at bounding box center [126, 171] width 49 height 14
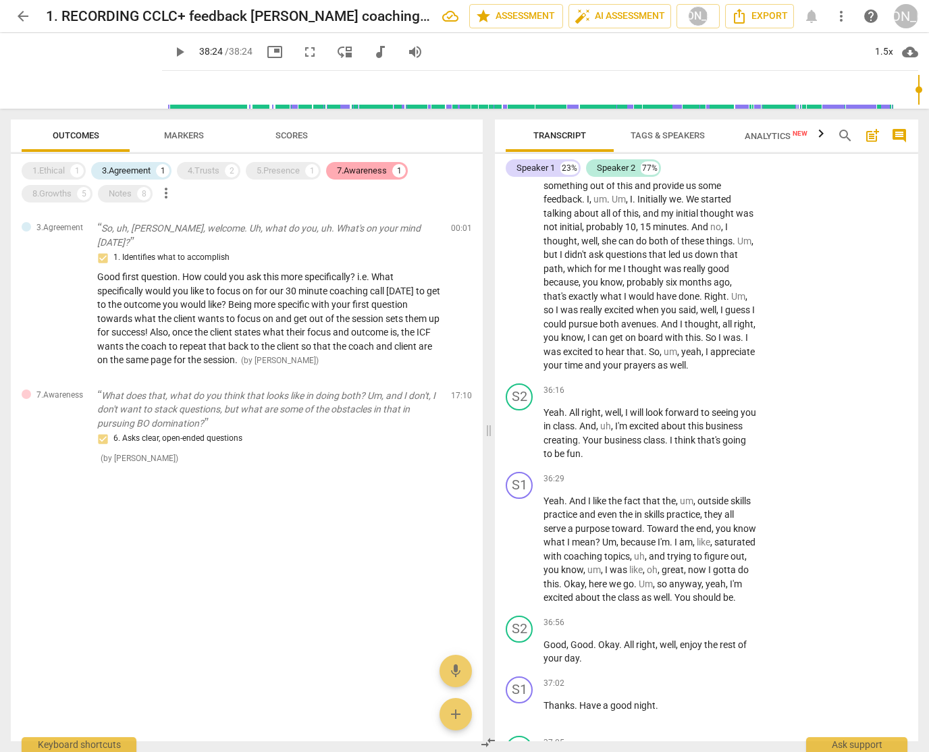
drag, startPoint x: 357, startPoint y: 157, endPoint x: 359, endPoint y: 165, distance: 7.6
click at [357, 158] on div "1.Ethical 1 3.Agreement 1 4.Trusts 2 5.Presence 1 7.Awareness 1 8.Growths 5 Not…" at bounding box center [247, 448] width 472 height 588
click at [359, 166] on div "7.Awareness" at bounding box center [362, 171] width 50 height 14
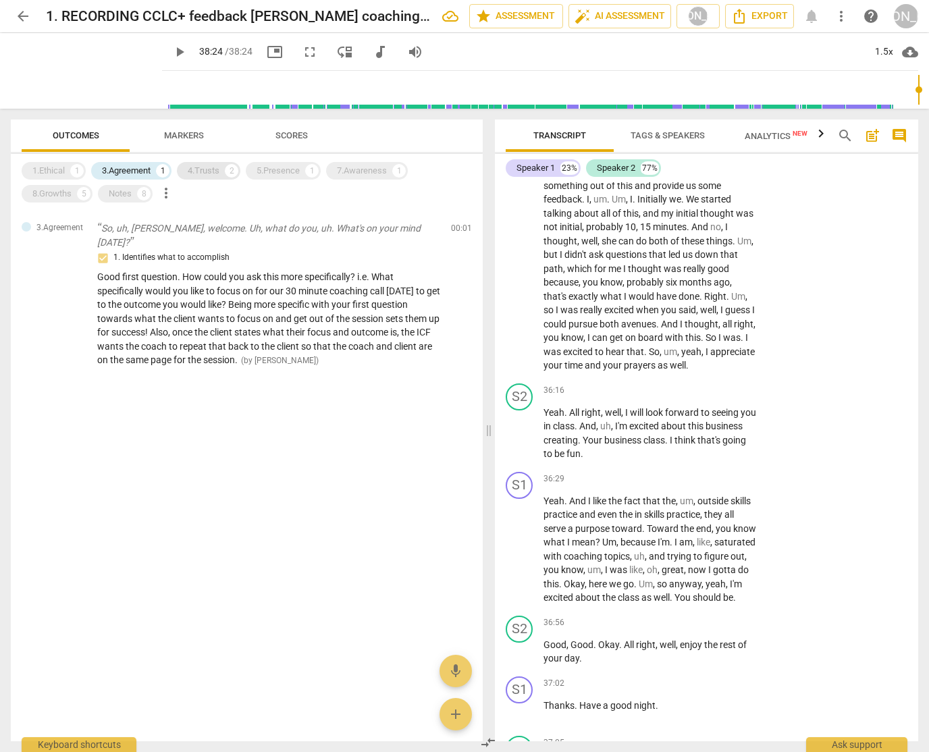
click at [203, 170] on div "4.Trusts" at bounding box center [204, 171] width 32 height 14
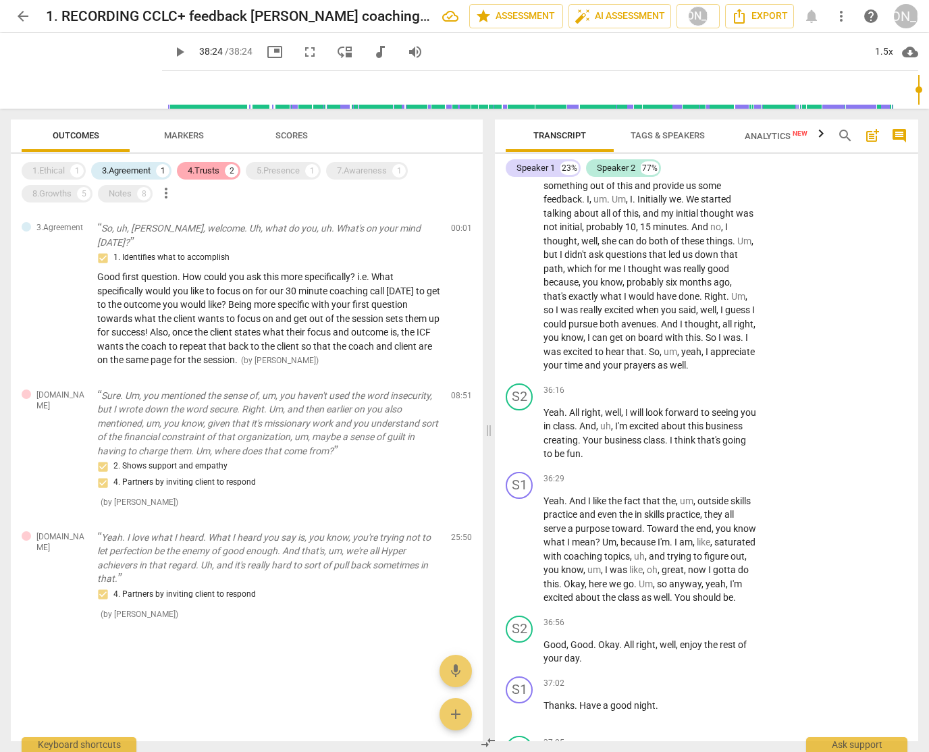
scroll to position [2547, 0]
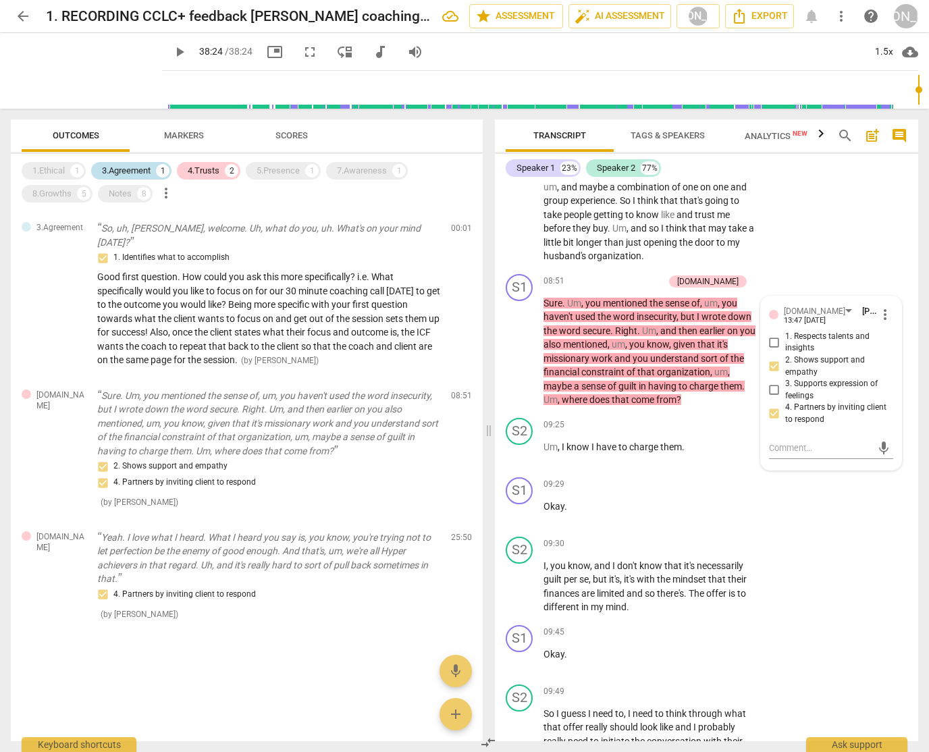
click at [128, 171] on div "3.Agreement" at bounding box center [126, 171] width 49 height 14
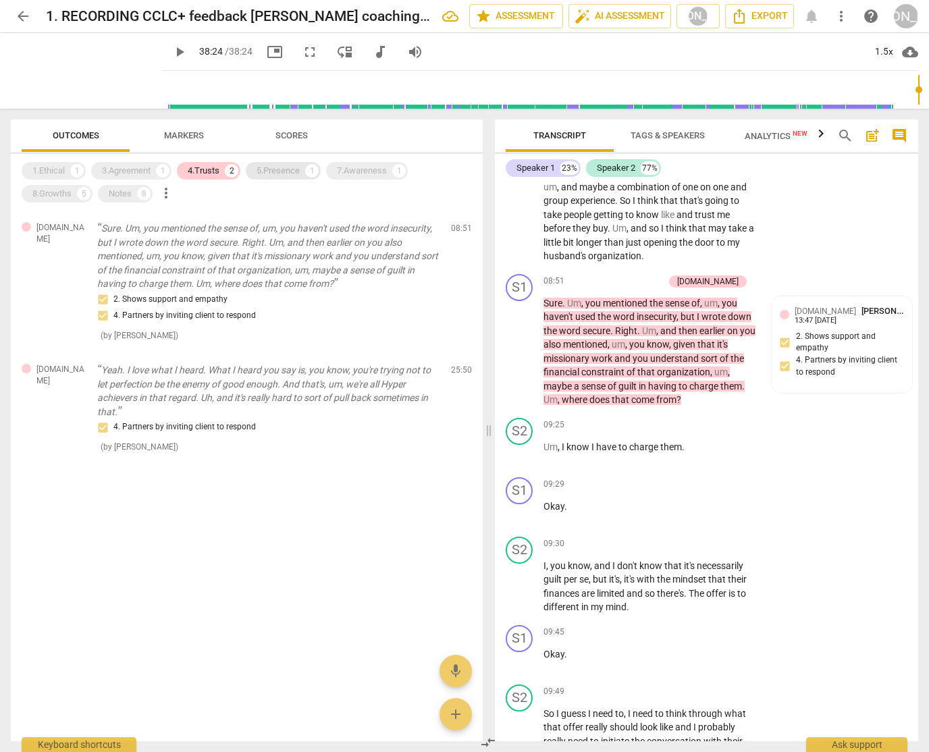
click at [271, 170] on div "5.Presence" at bounding box center [278, 171] width 43 height 14
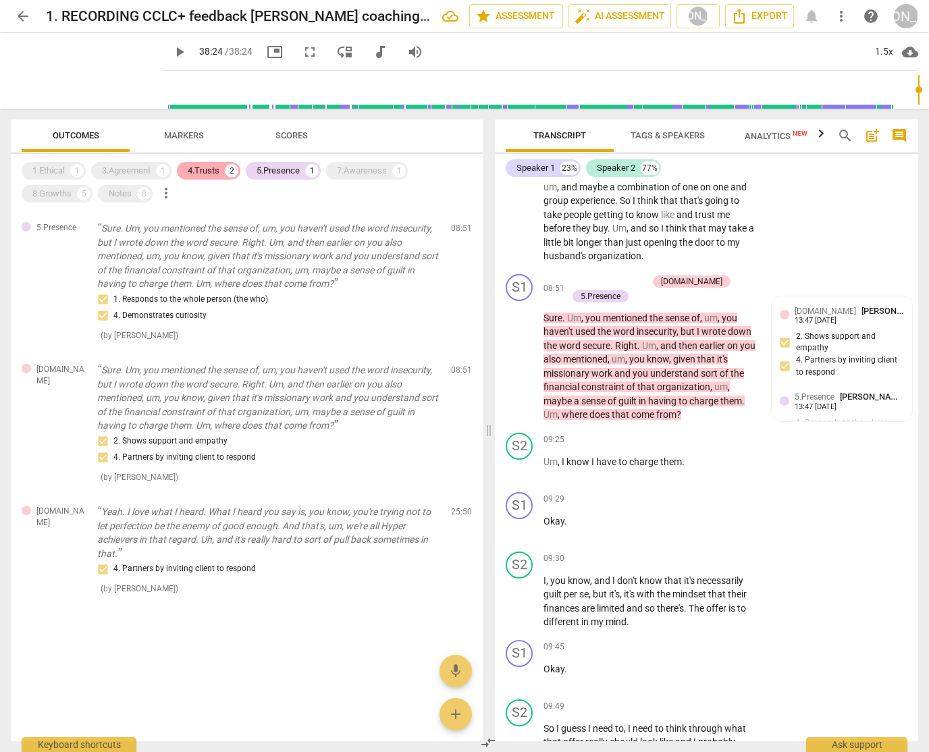
click at [212, 170] on div "4.Trusts" at bounding box center [204, 171] width 32 height 14
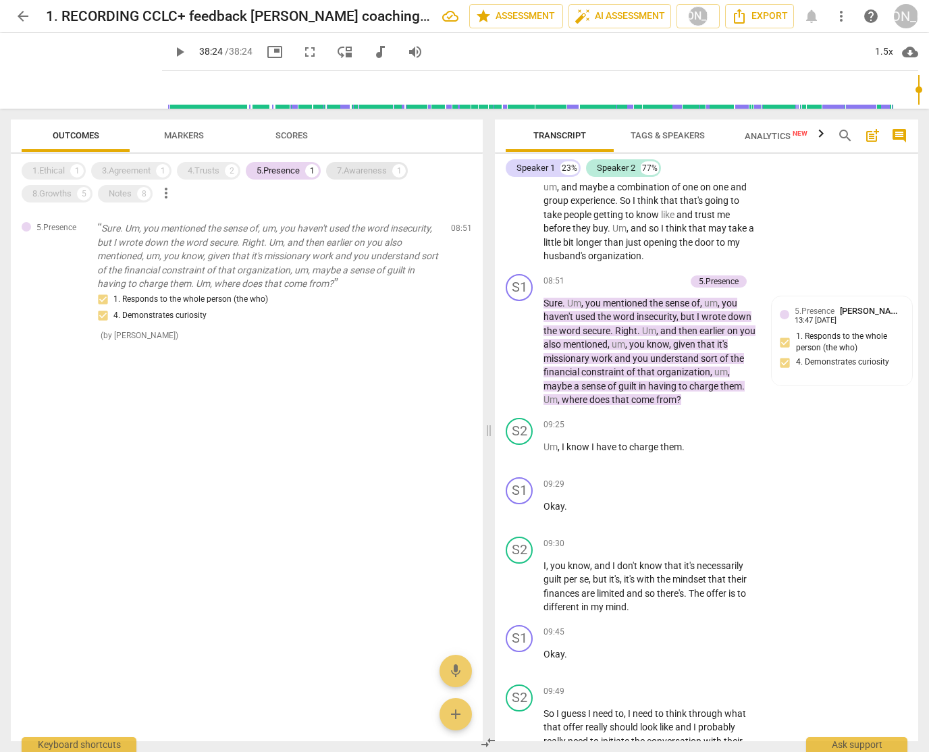
click at [365, 169] on div "7.Awareness" at bounding box center [362, 171] width 50 height 14
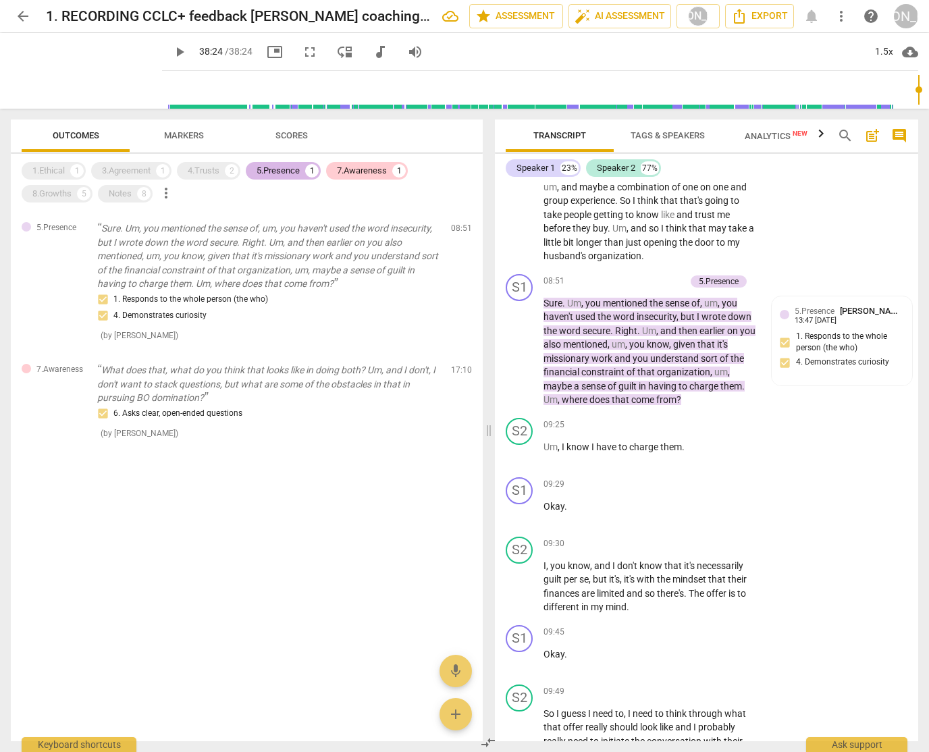
click at [288, 167] on div "5.Presence" at bounding box center [278, 171] width 43 height 14
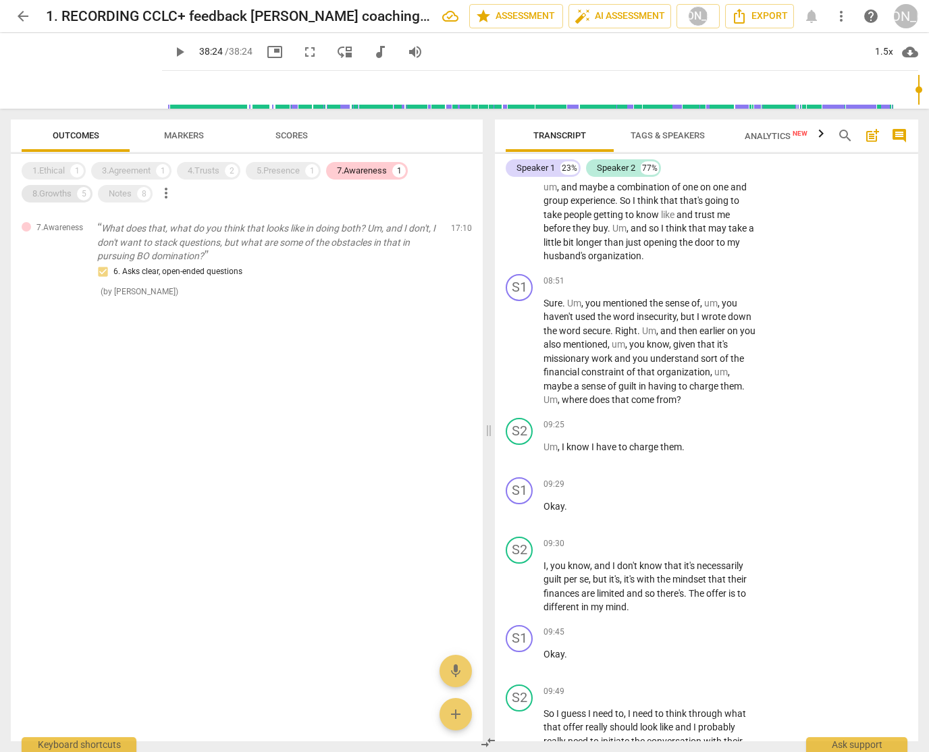
click at [61, 193] on div "8.Growths" at bounding box center [51, 194] width 39 height 14
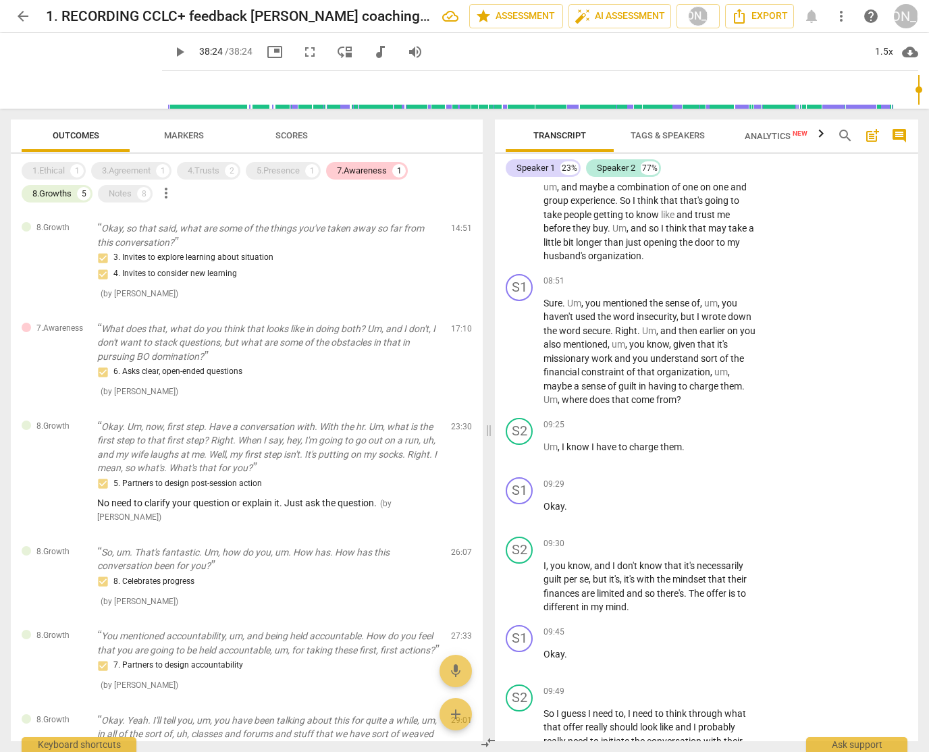
scroll to position [4487, 0]
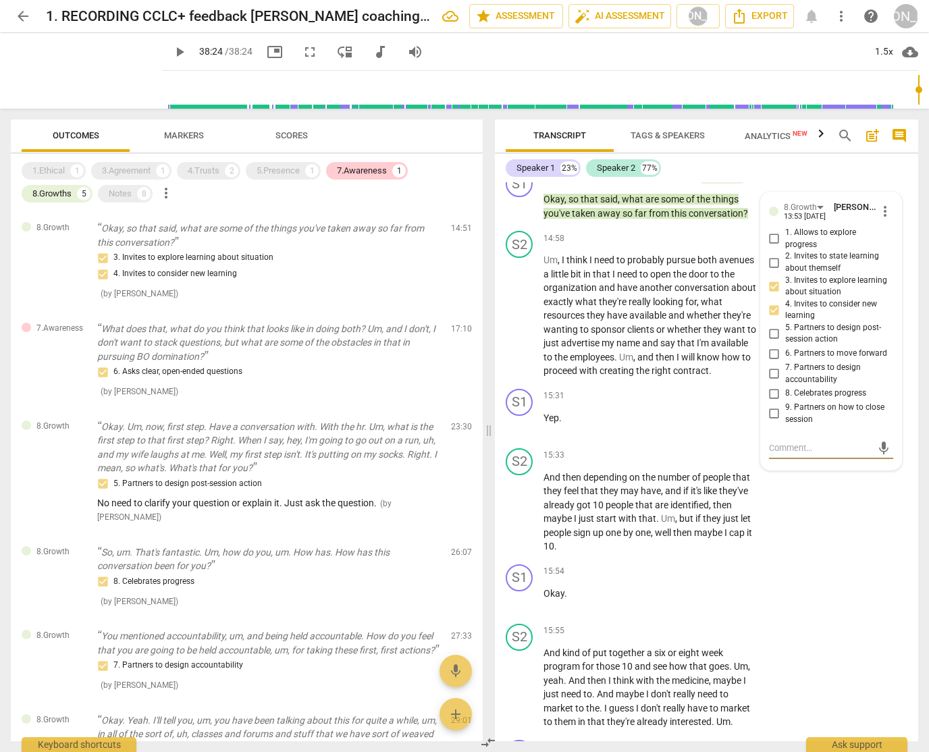
drag, startPoint x: 360, startPoint y: 168, endPoint x: 361, endPoint y: 180, distance: 11.5
click at [360, 169] on div "7.Awareness" at bounding box center [362, 171] width 50 height 14
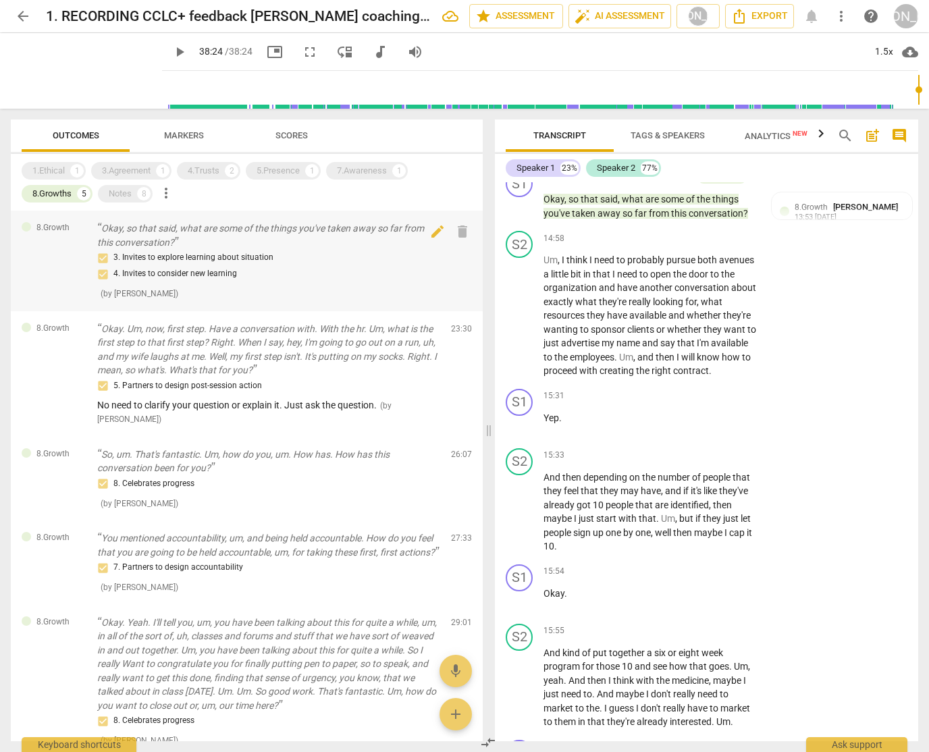
scroll to position [98, 0]
